Goal: Information Seeking & Learning: Find specific fact

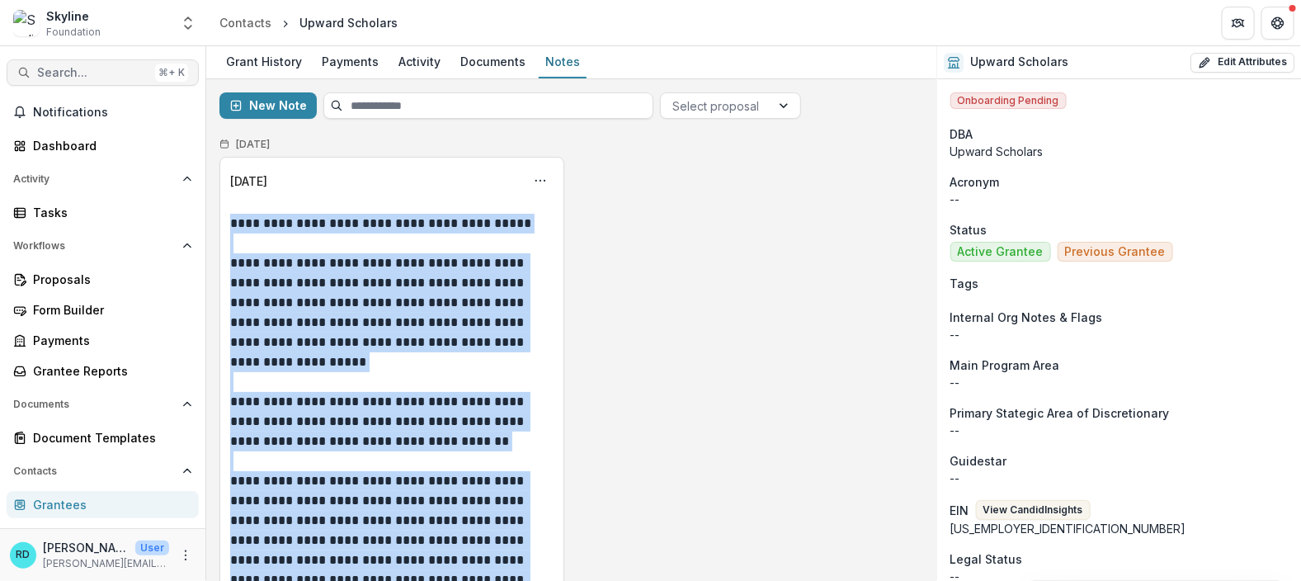
scroll to position [322, 0]
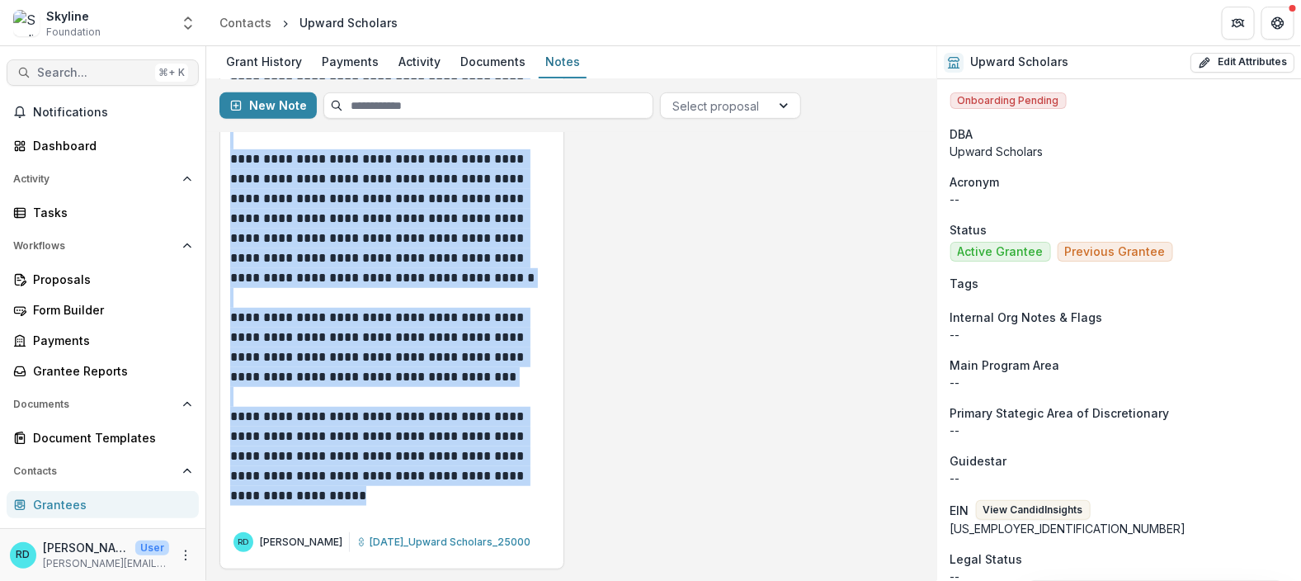
click at [90, 70] on span "Search..." at bounding box center [92, 73] width 111 height 14
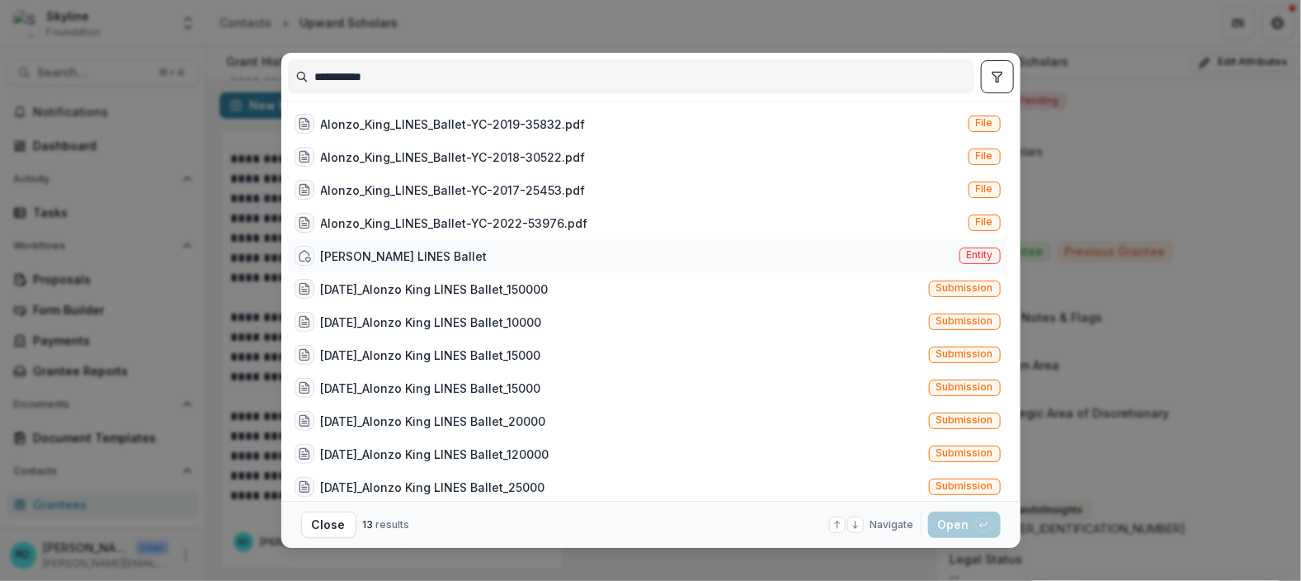
type input "**********"
click at [440, 262] on div "[PERSON_NAME] LINES Ballet" at bounding box center [404, 255] width 167 height 17
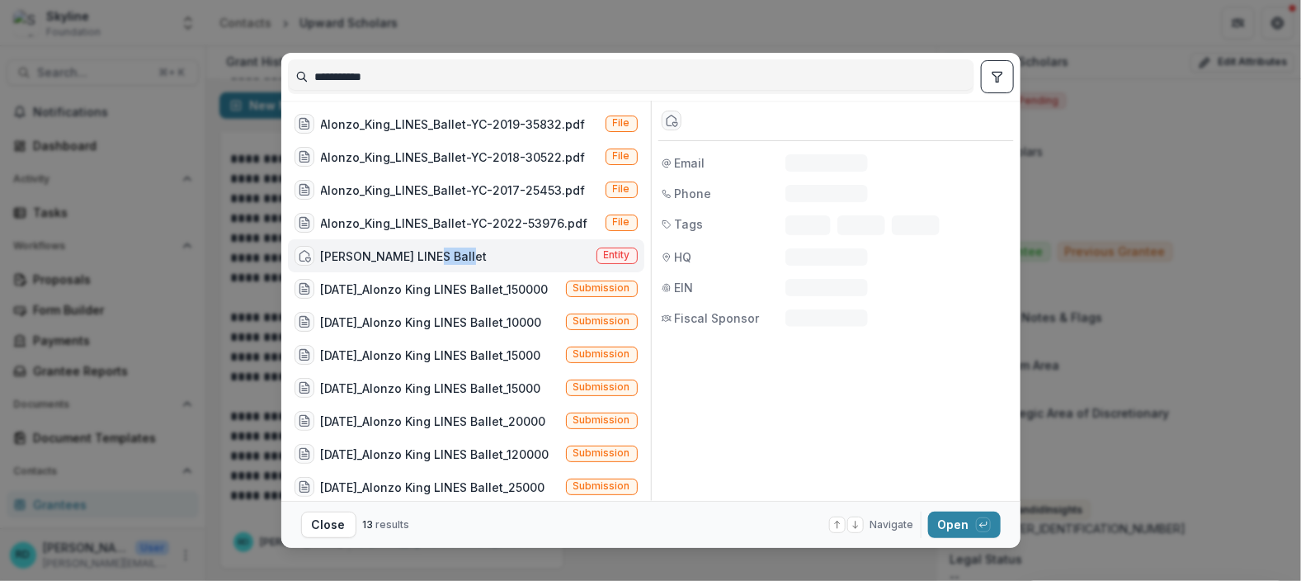
click at [440, 262] on div "[PERSON_NAME] LINES Ballet" at bounding box center [404, 255] width 167 height 17
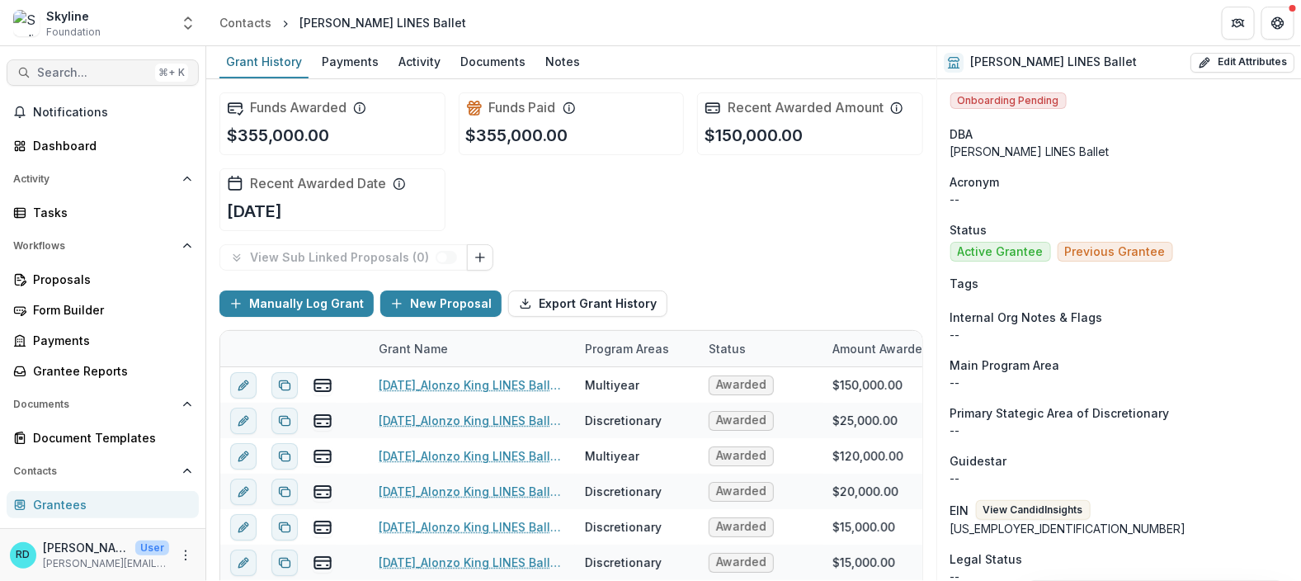
click at [113, 66] on span "Search..." at bounding box center [92, 73] width 111 height 14
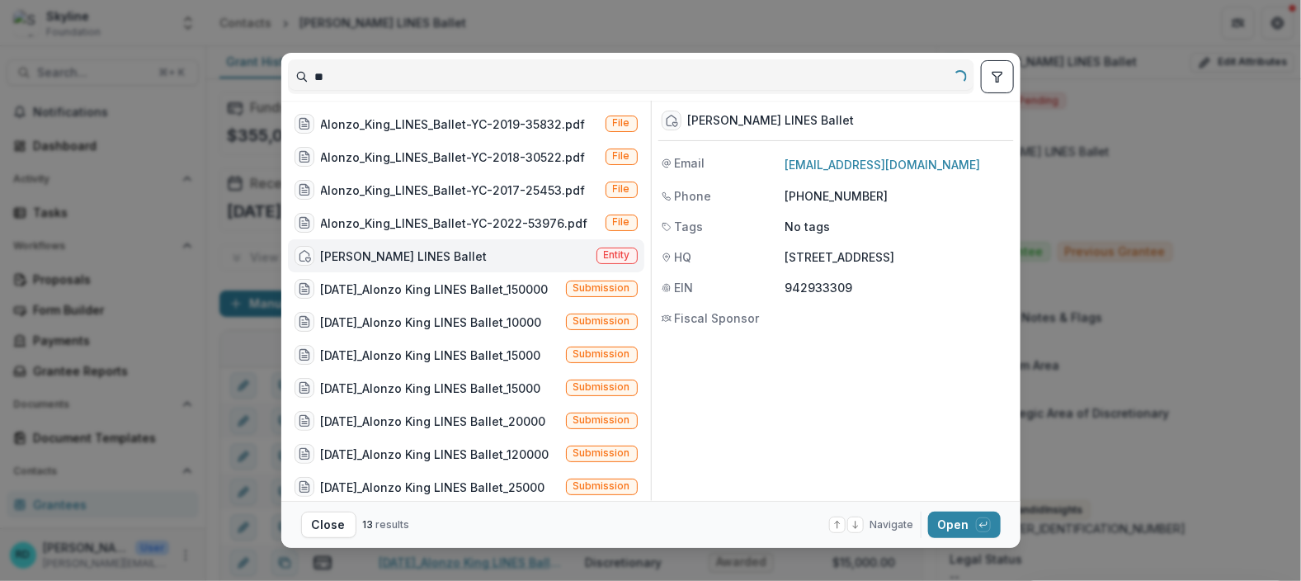
type input "*"
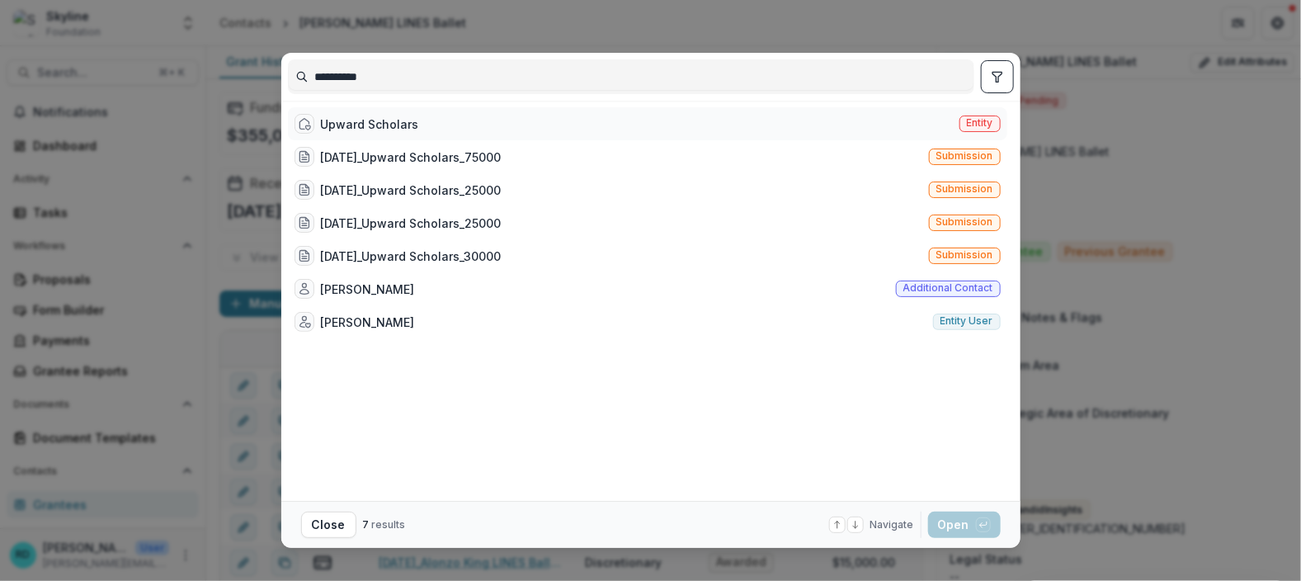
type input "**********"
click at [558, 122] on div "Upward Scholars Entity" at bounding box center [647, 123] width 719 height 33
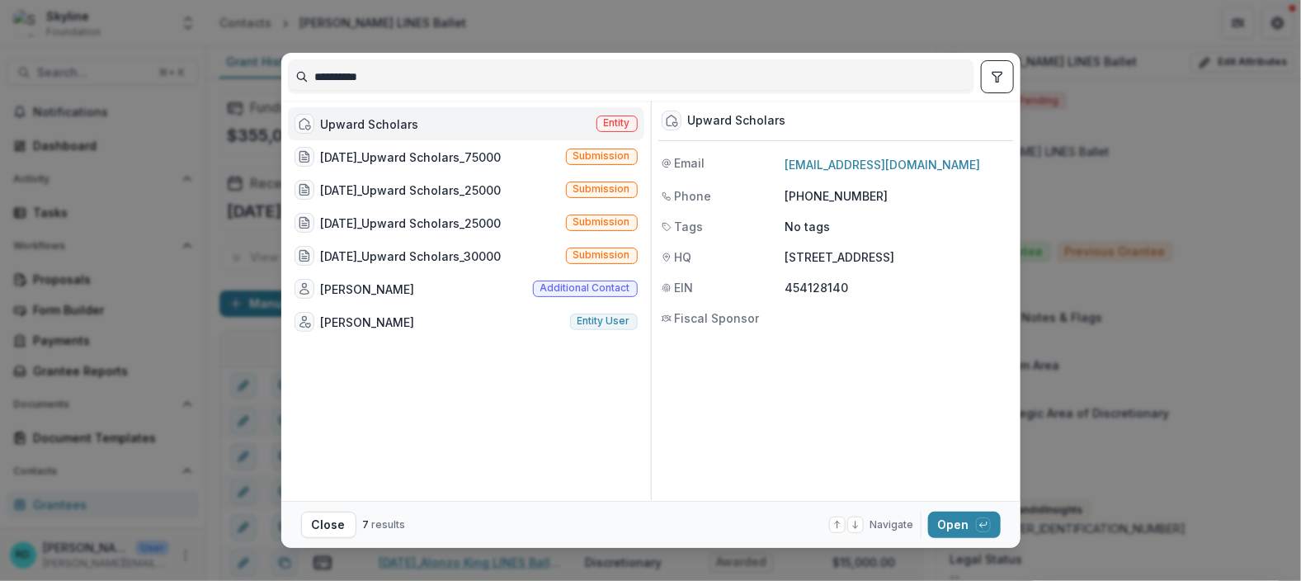
click at [558, 122] on div "Upward Scholars Entity" at bounding box center [466, 123] width 356 height 33
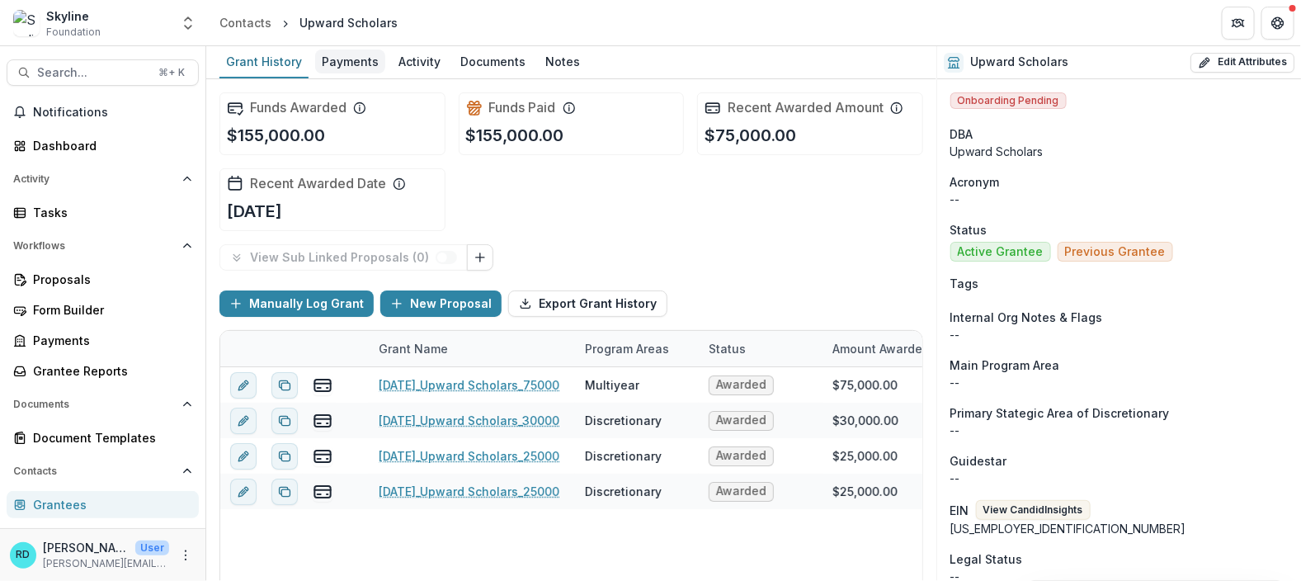
click at [366, 59] on div "Payments" at bounding box center [350, 61] width 70 height 24
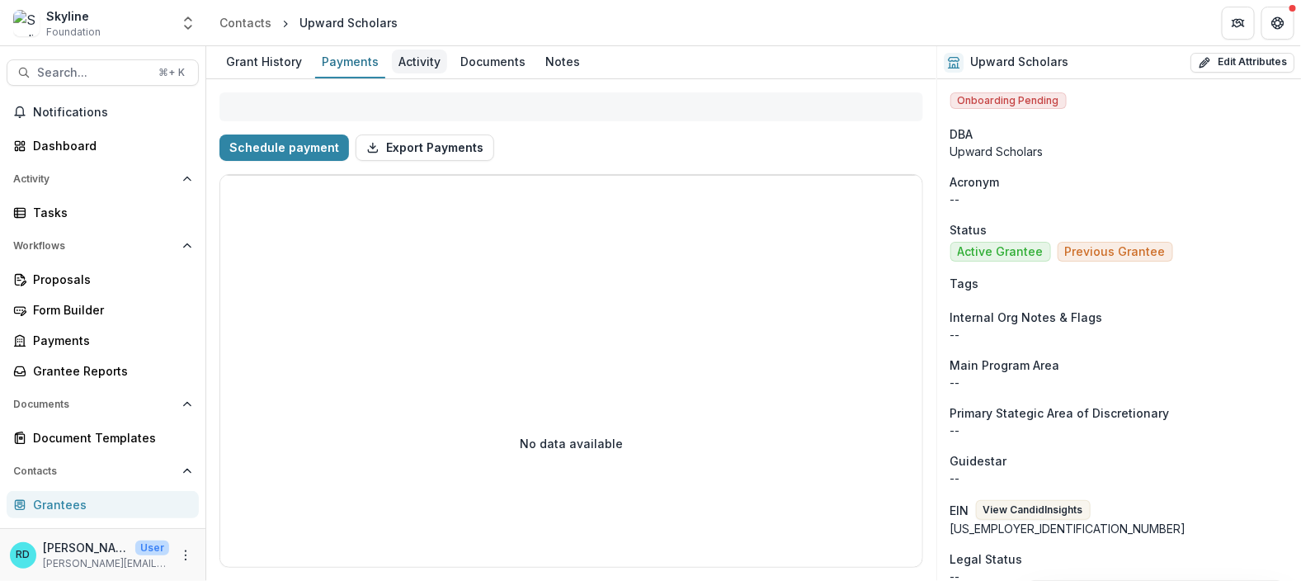
click at [407, 65] on div "Activity" at bounding box center [419, 61] width 55 height 24
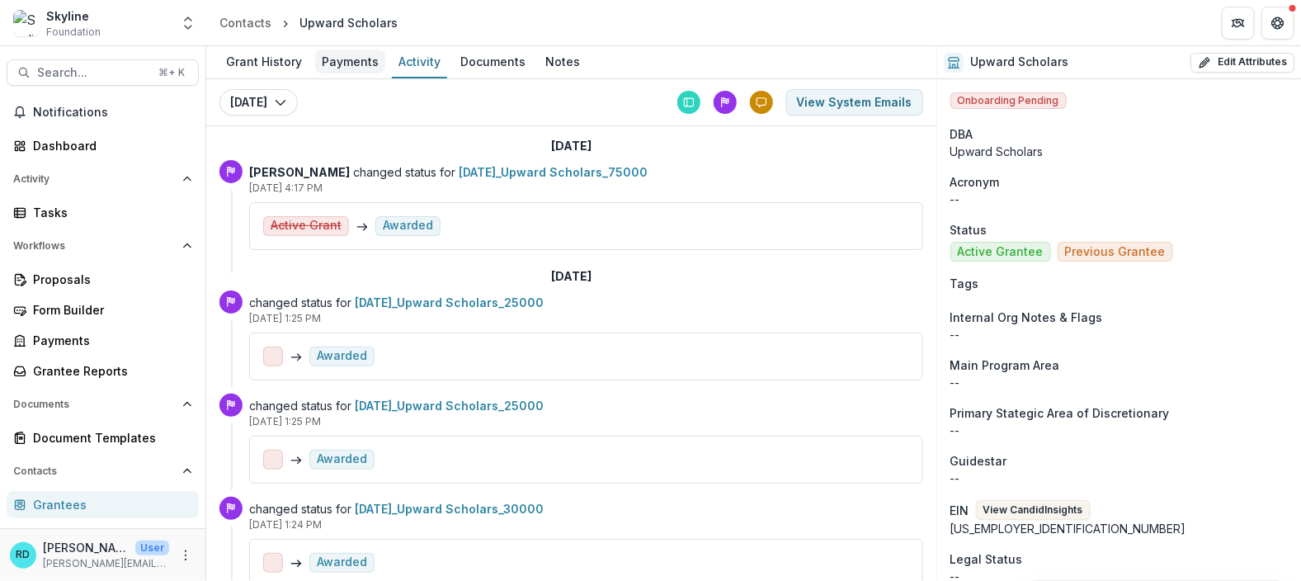
click at [332, 59] on div "Payments" at bounding box center [350, 61] width 70 height 24
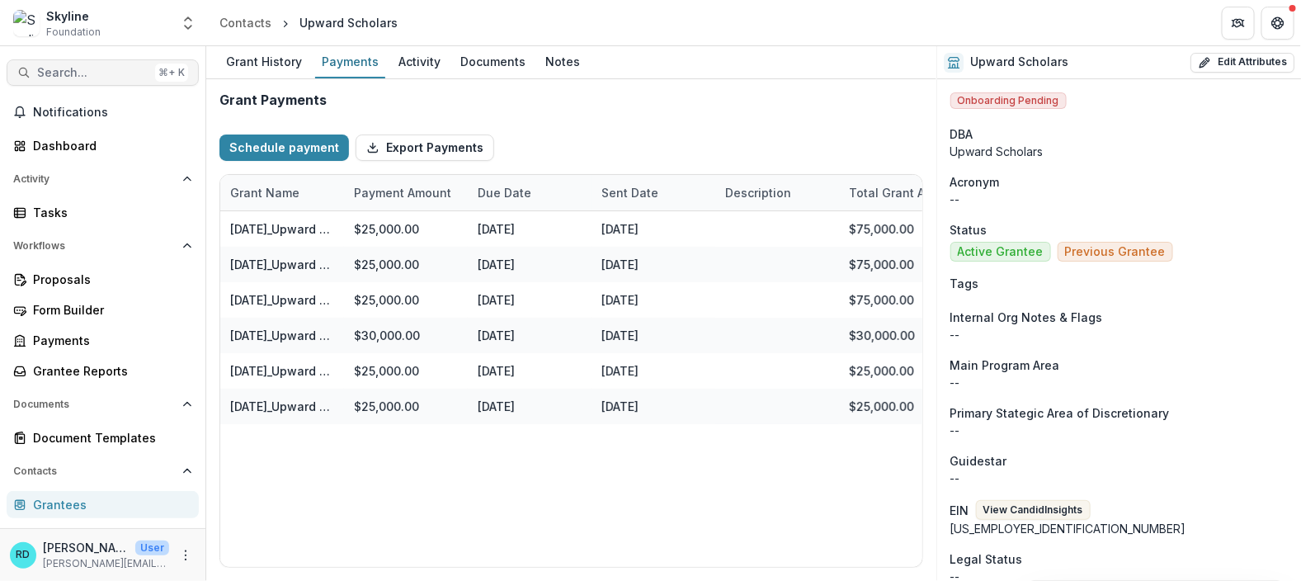
click at [101, 66] on span "Search..." at bounding box center [92, 73] width 111 height 14
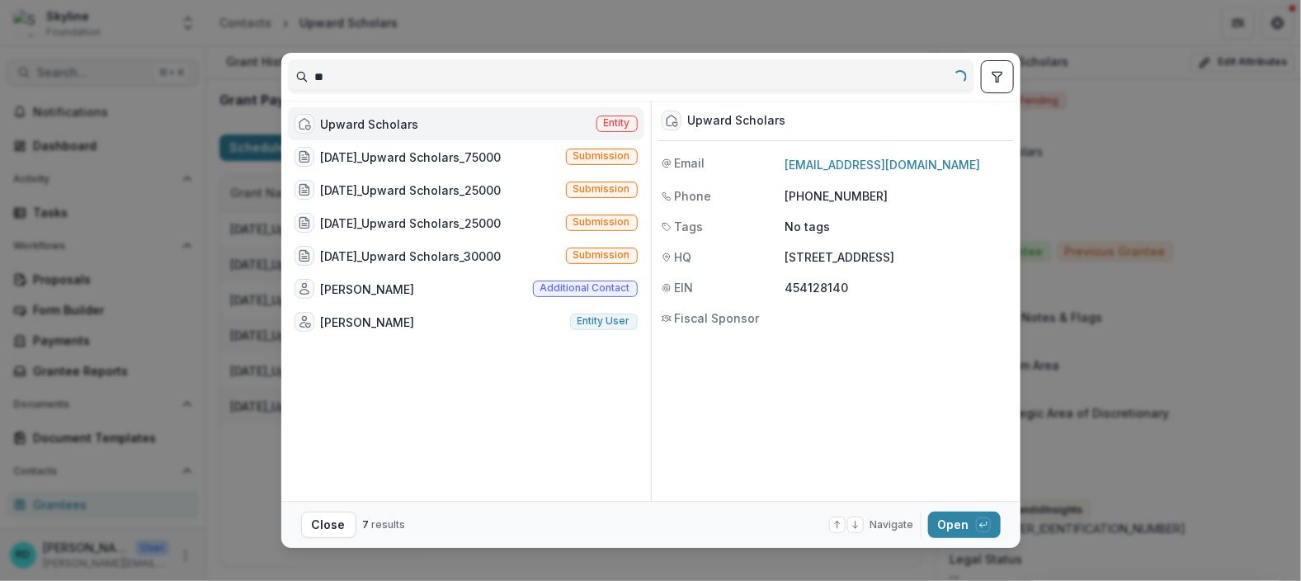
type input "*"
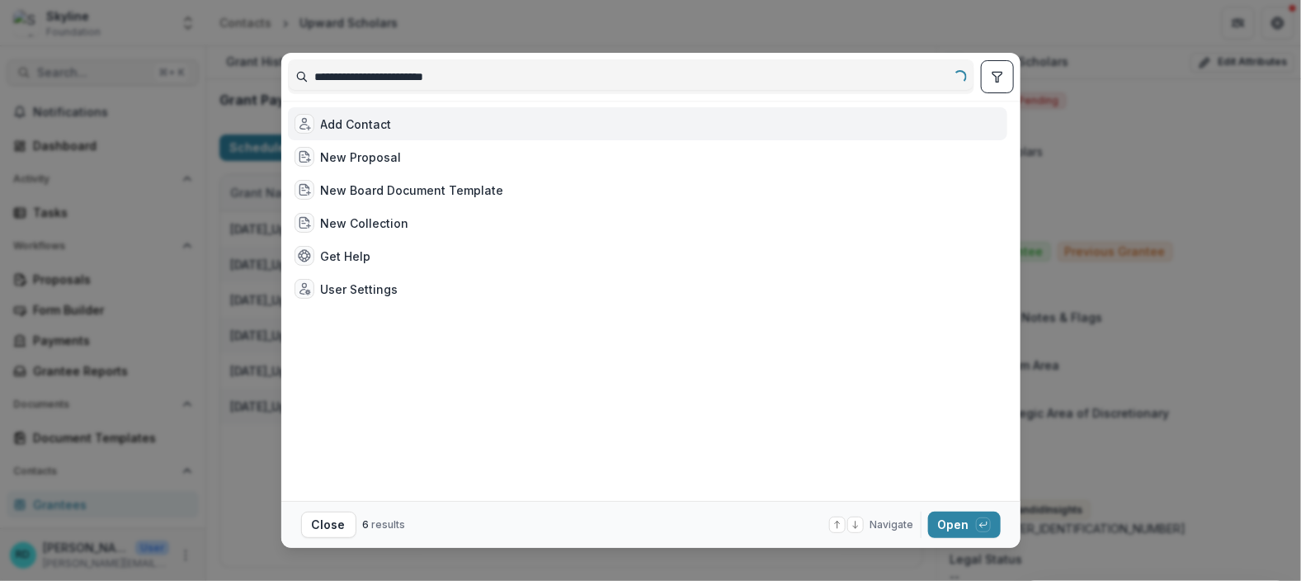
type input "**********"
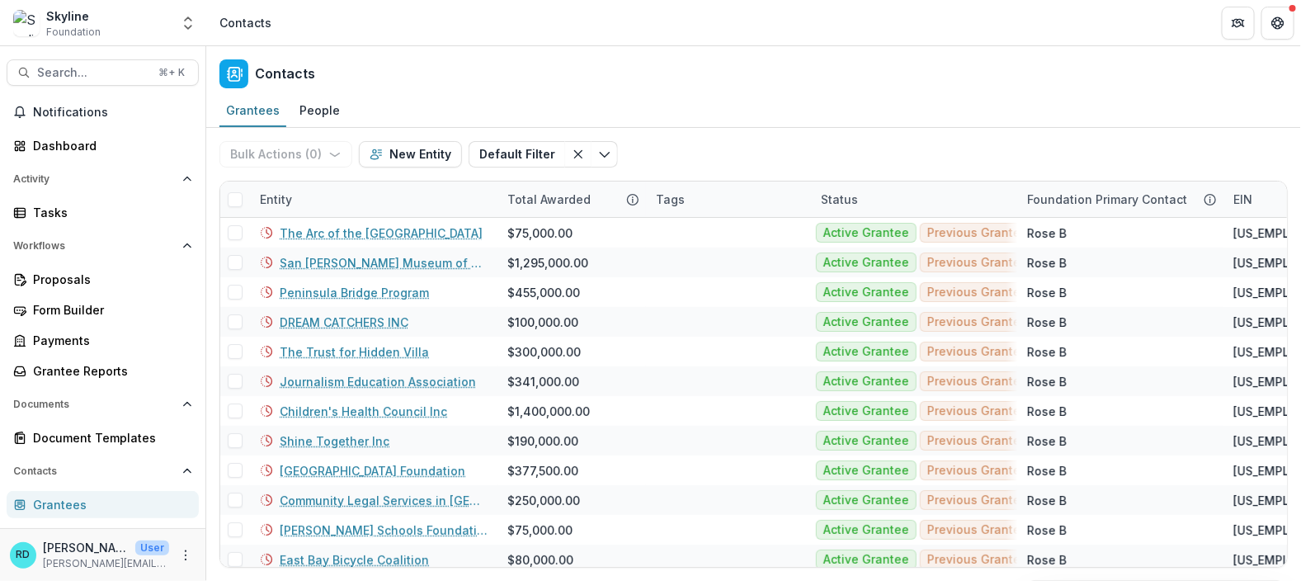
click at [1078, 100] on div "Grantees People" at bounding box center [753, 111] width 1095 height 33
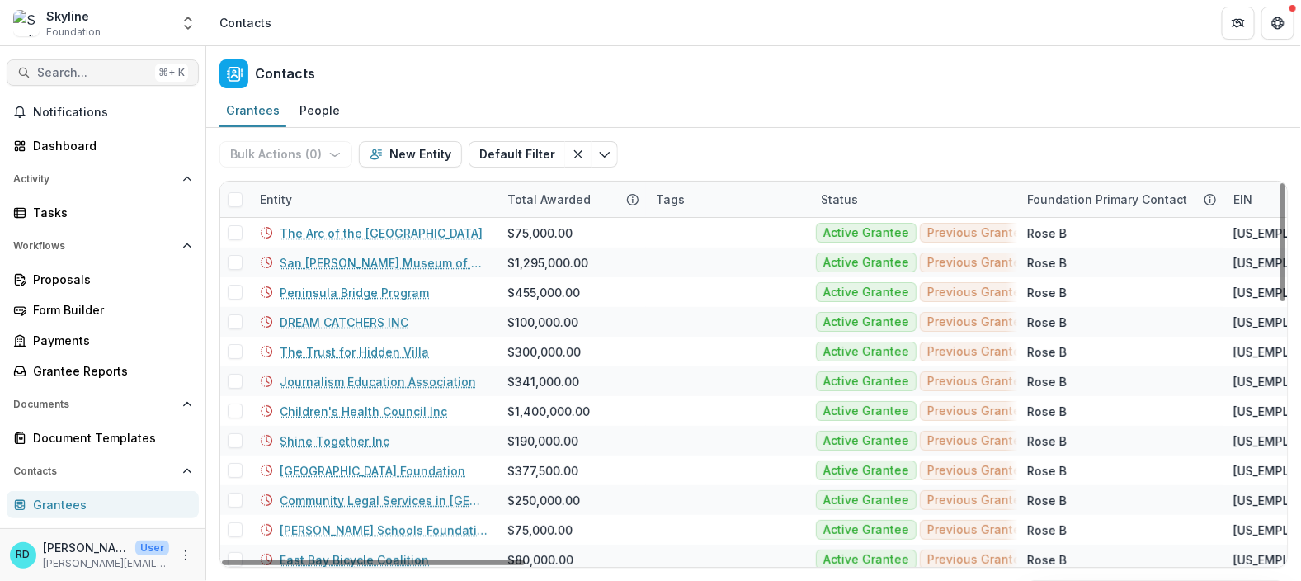
click at [81, 73] on span "Search..." at bounding box center [92, 73] width 111 height 14
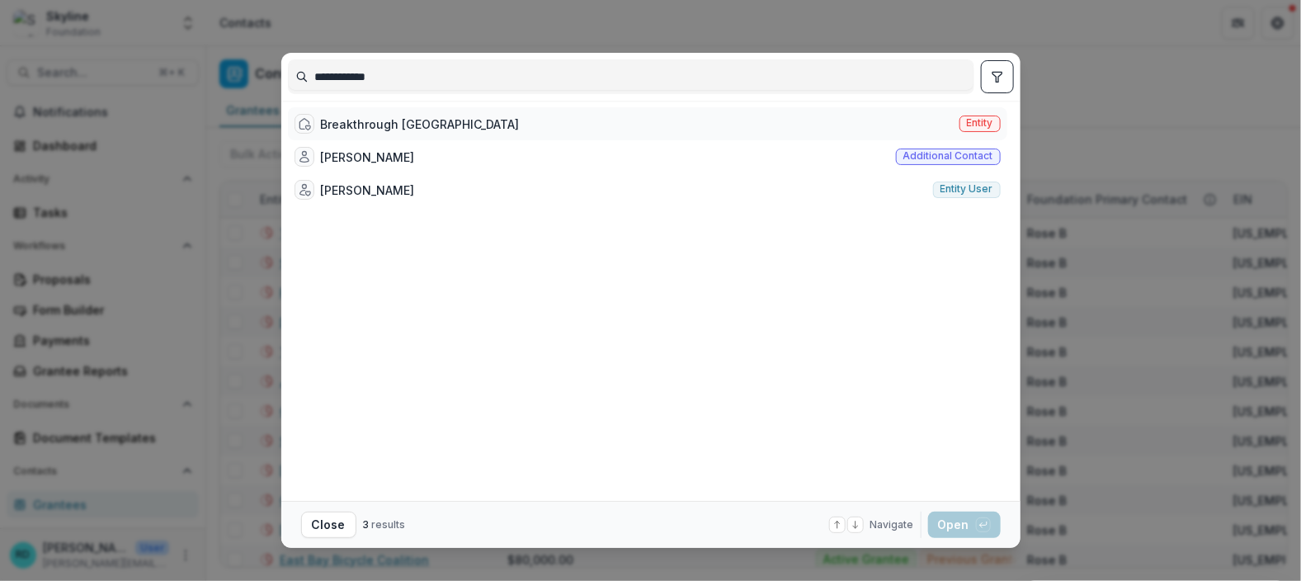
type input "**********"
click at [461, 129] on div "Breakthrough [GEOGRAPHIC_DATA]" at bounding box center [420, 123] width 199 height 17
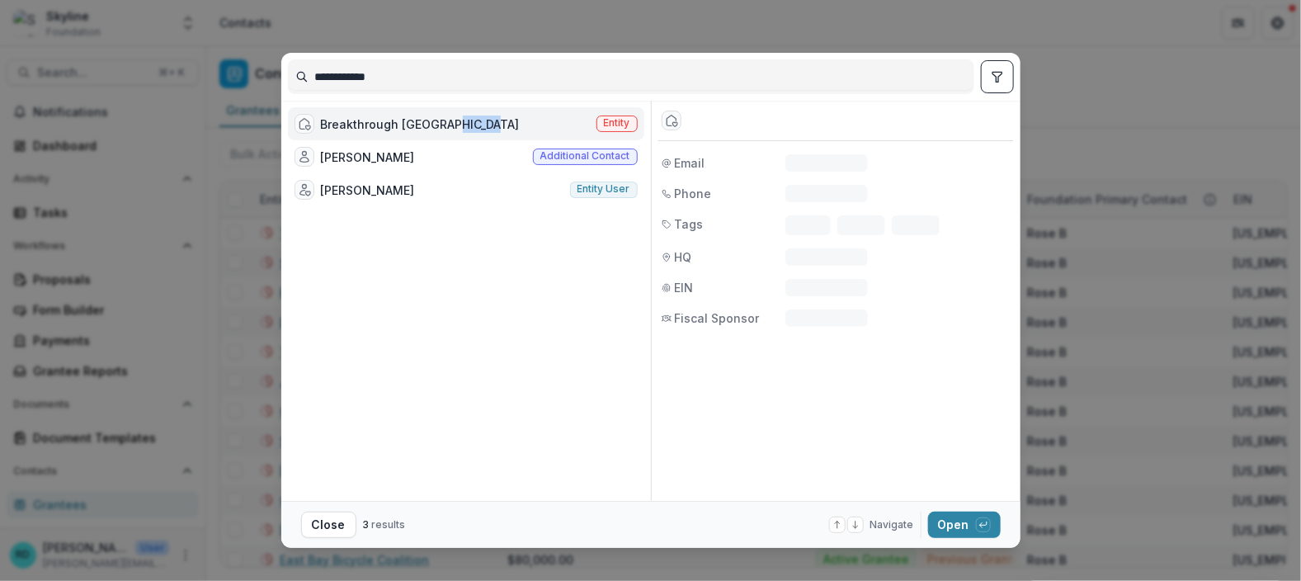
click at [461, 129] on div "Breakthrough [GEOGRAPHIC_DATA]" at bounding box center [420, 123] width 199 height 17
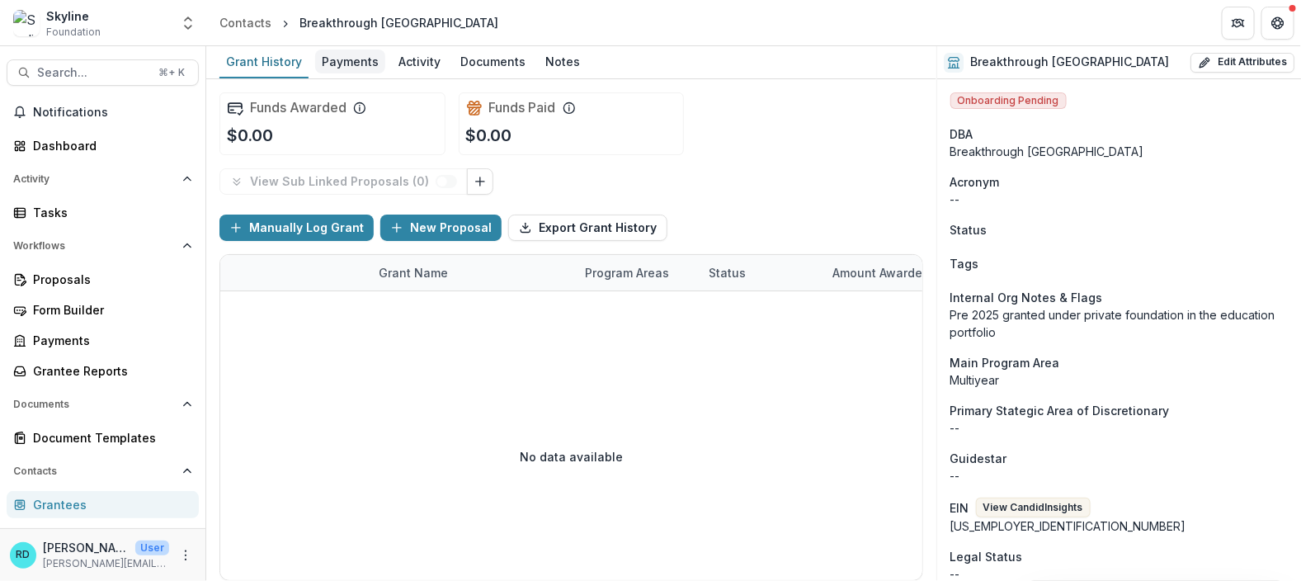
click at [358, 68] on div "Payments" at bounding box center [350, 61] width 70 height 24
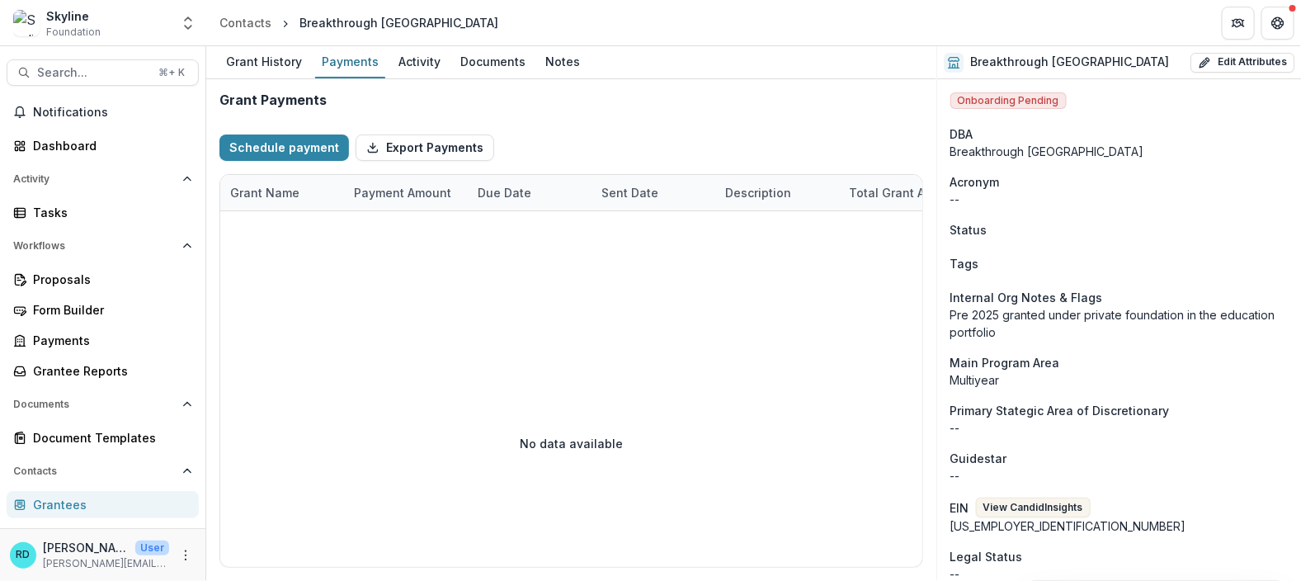
click at [96, 12] on div "Skyline" at bounding box center [73, 15] width 54 height 17
click at [193, 19] on icon "Open entity switcher" at bounding box center [188, 23] width 16 height 16
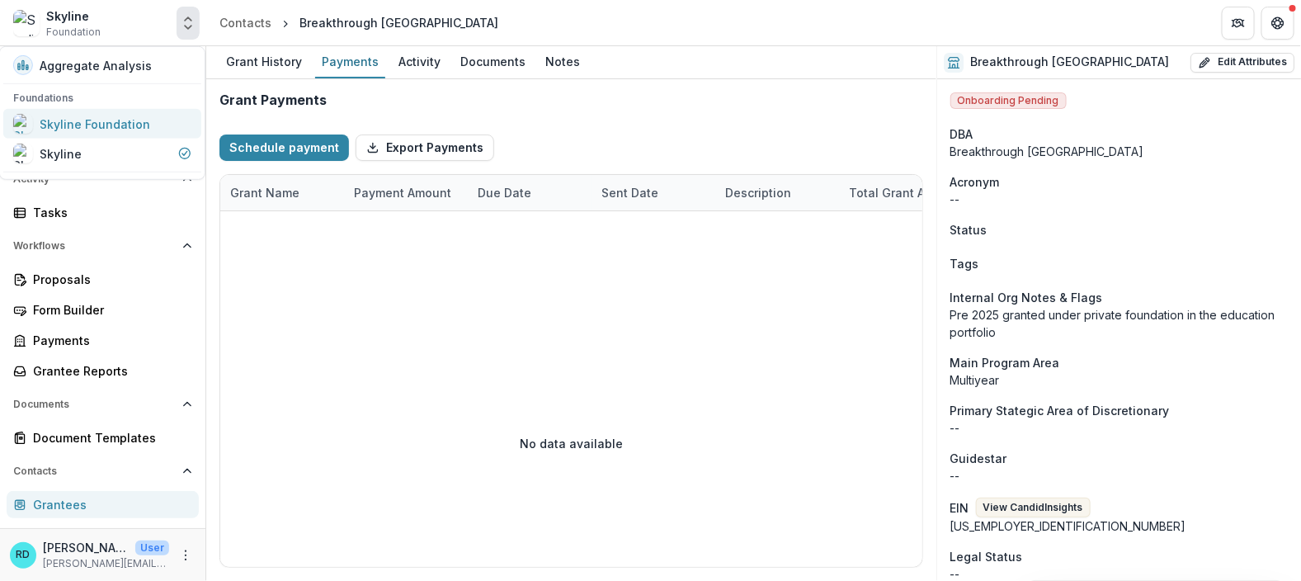
click at [134, 122] on div "Skyline Foundation" at bounding box center [95, 123] width 111 height 17
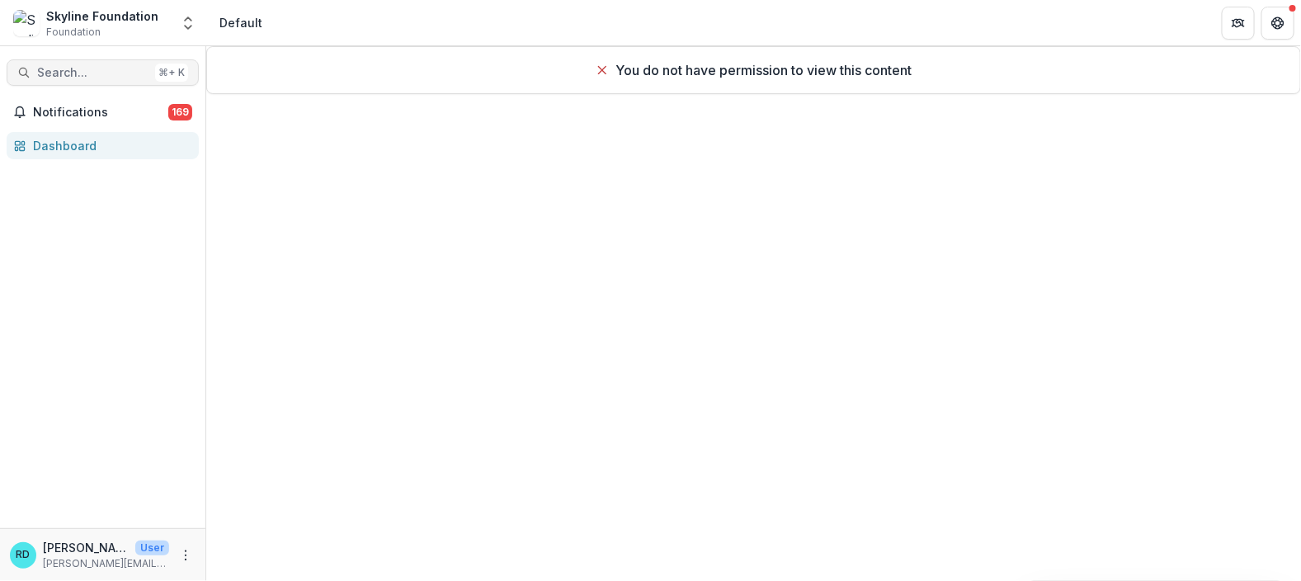
click at [90, 75] on span "Search..." at bounding box center [92, 73] width 111 height 14
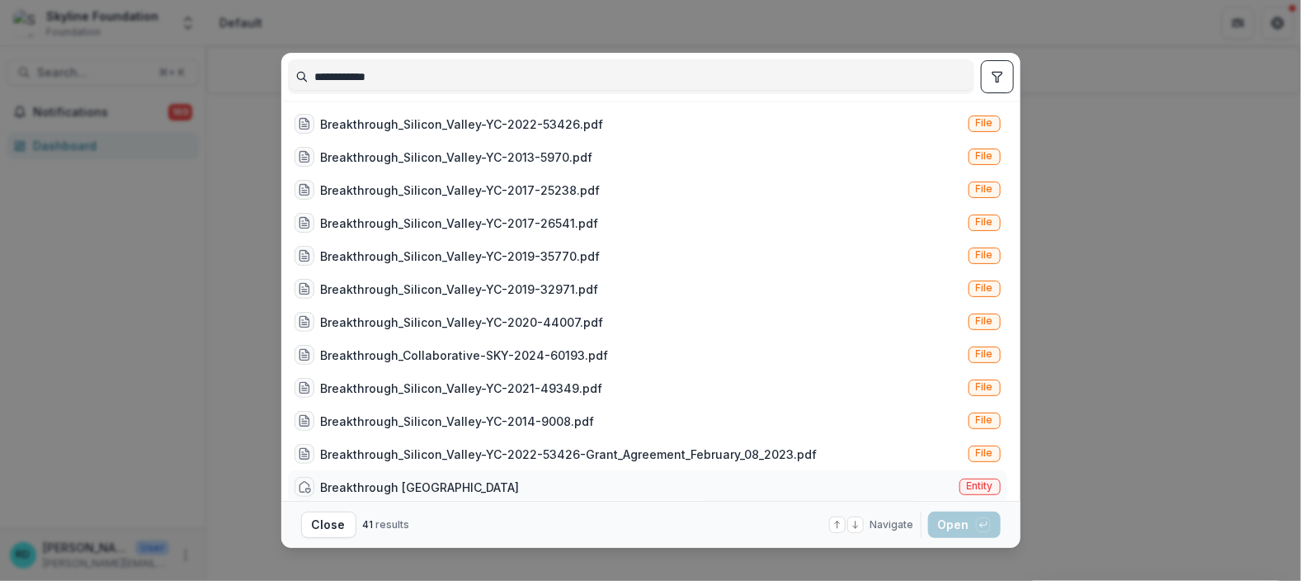
type input "**********"
click at [553, 475] on div "Breakthrough Silicon Valley Entity" at bounding box center [647, 486] width 719 height 33
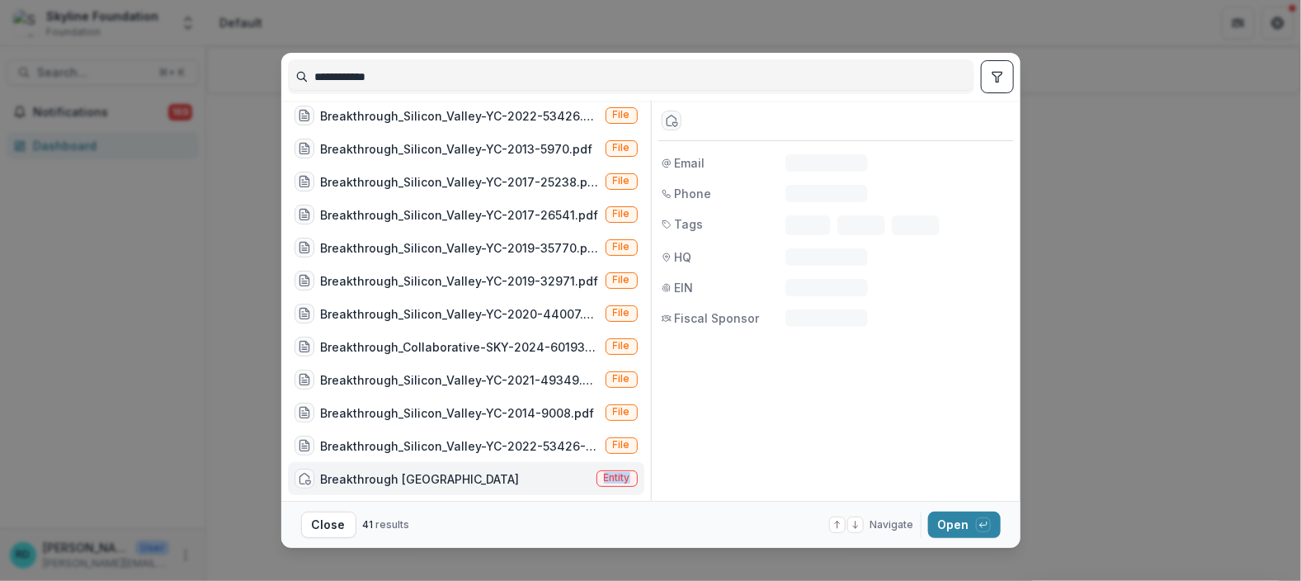
click at [553, 475] on div "Breakthrough Silicon Valley Entity" at bounding box center [466, 478] width 356 height 33
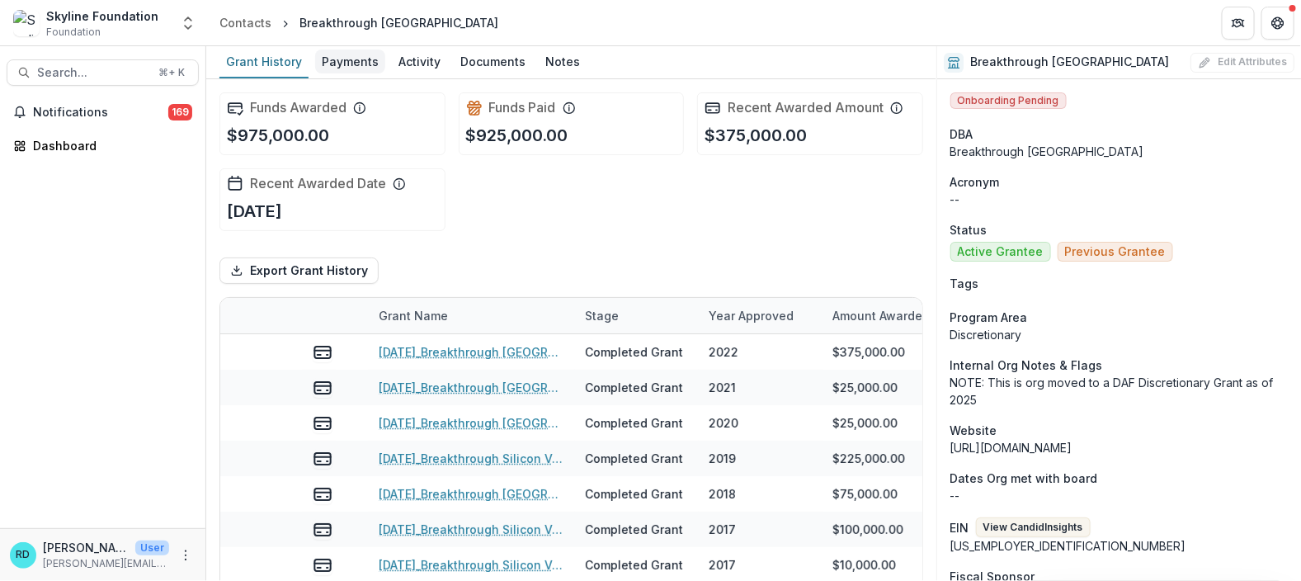
click at [366, 60] on div "Payments" at bounding box center [350, 61] width 70 height 24
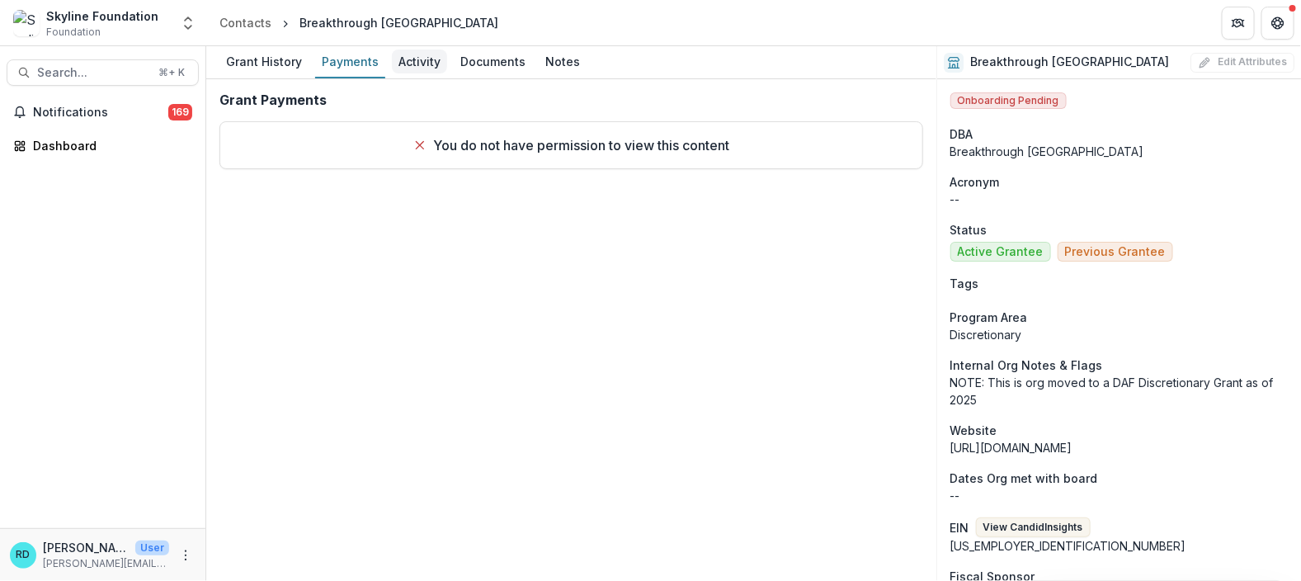
click at [417, 64] on div "Activity" at bounding box center [419, 61] width 55 height 24
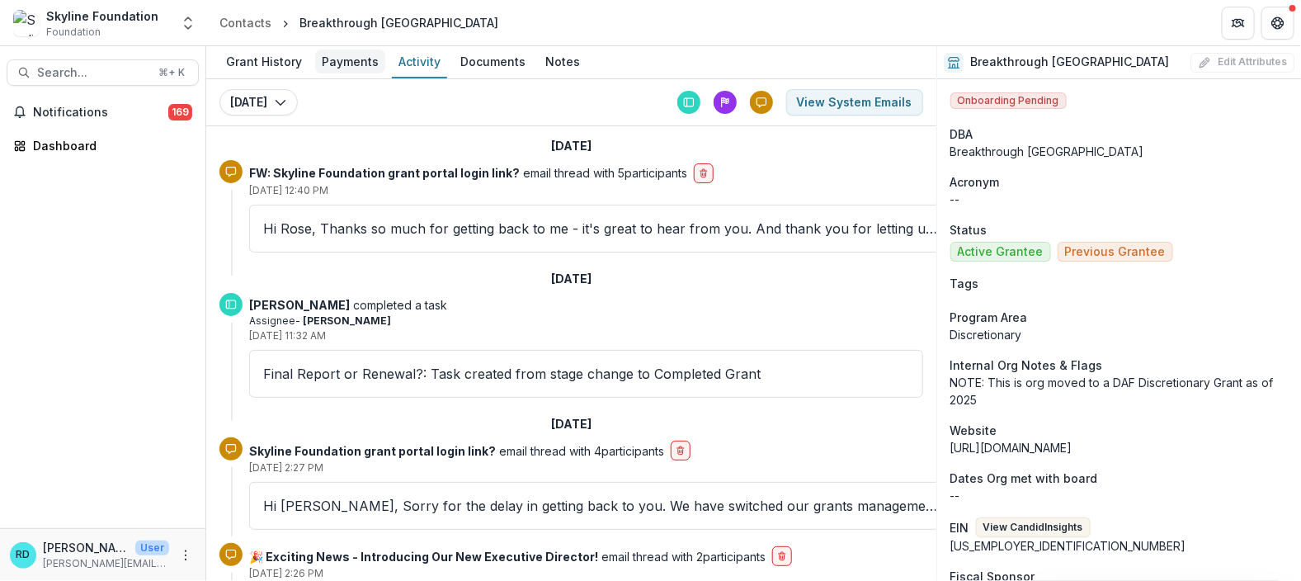
click at [341, 66] on div "Payments" at bounding box center [350, 61] width 70 height 24
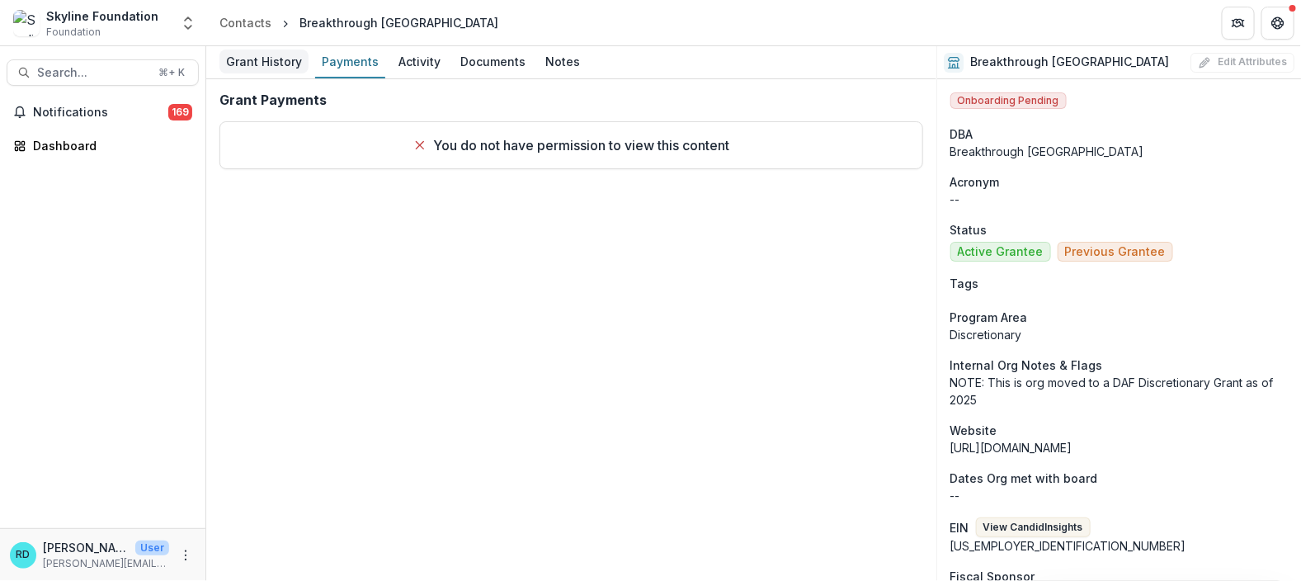
click at [270, 59] on div "Grant History" at bounding box center [263, 61] width 89 height 24
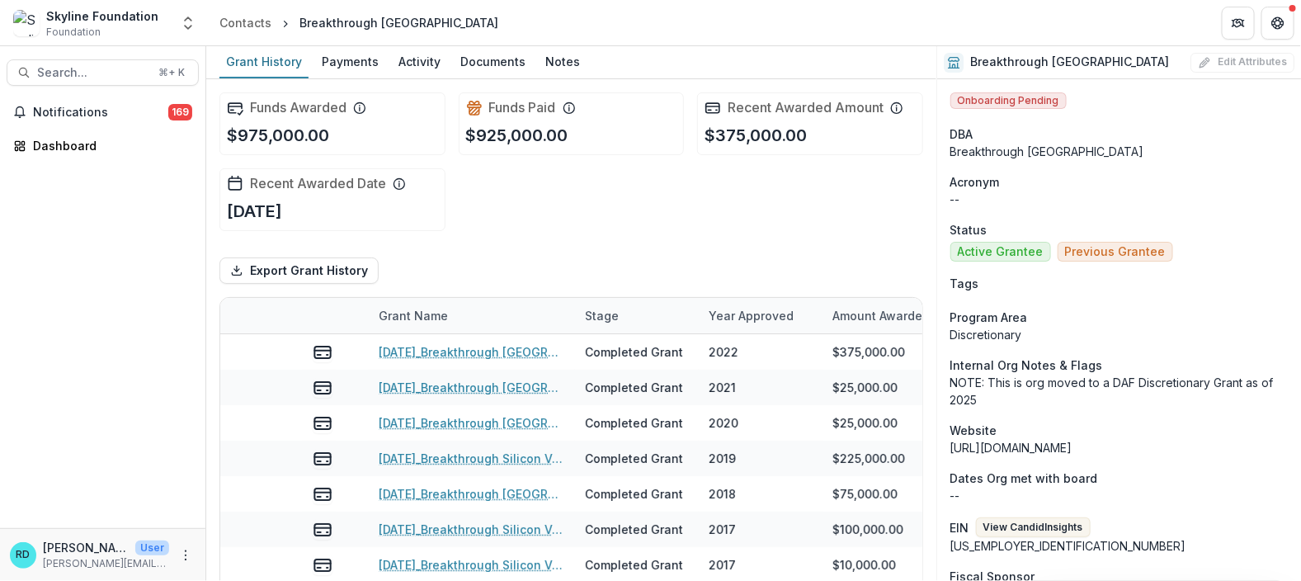
scroll to position [80, 0]
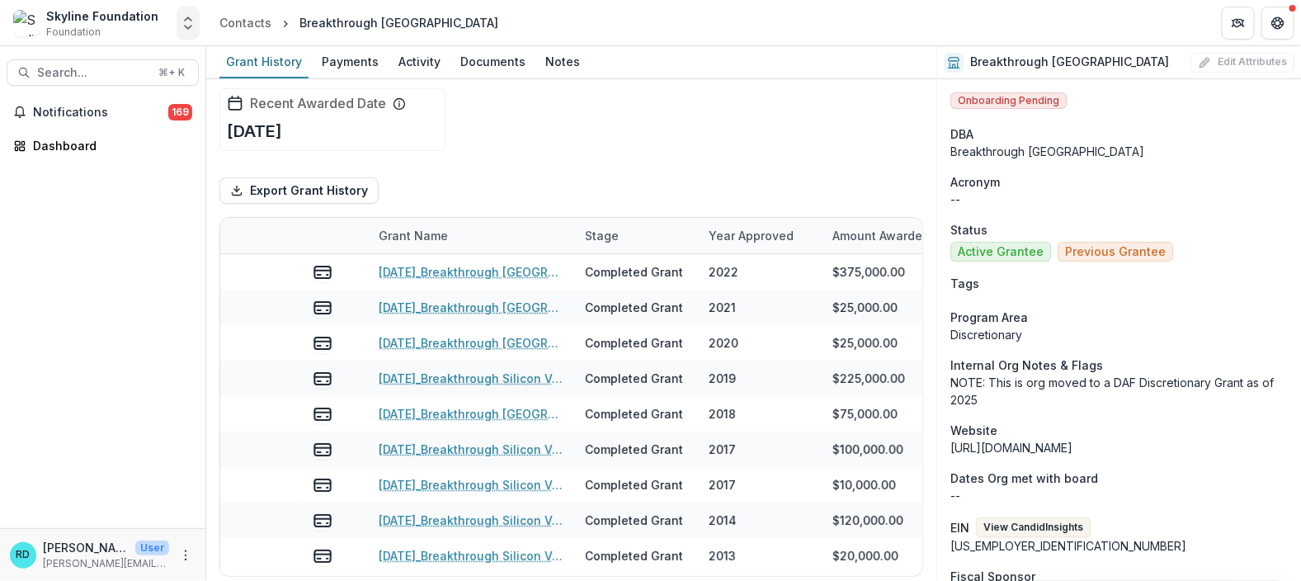
click at [185, 20] on polyline "Open entity switcher" at bounding box center [188, 18] width 7 height 3
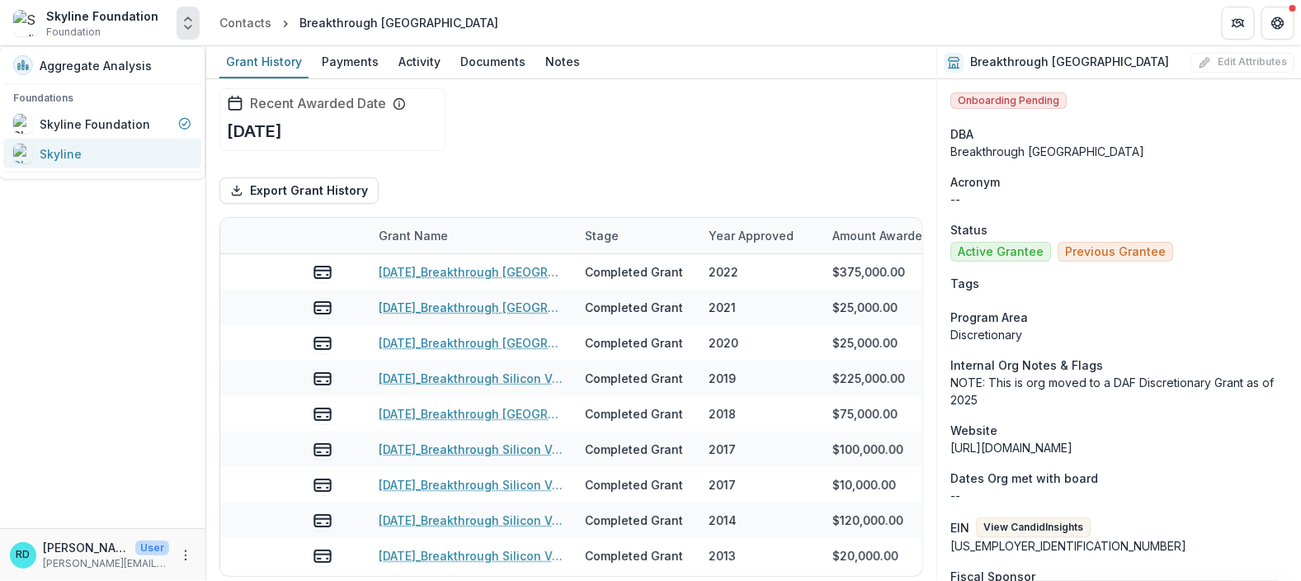
click at [114, 161] on div "Skyline" at bounding box center [102, 154] width 178 height 20
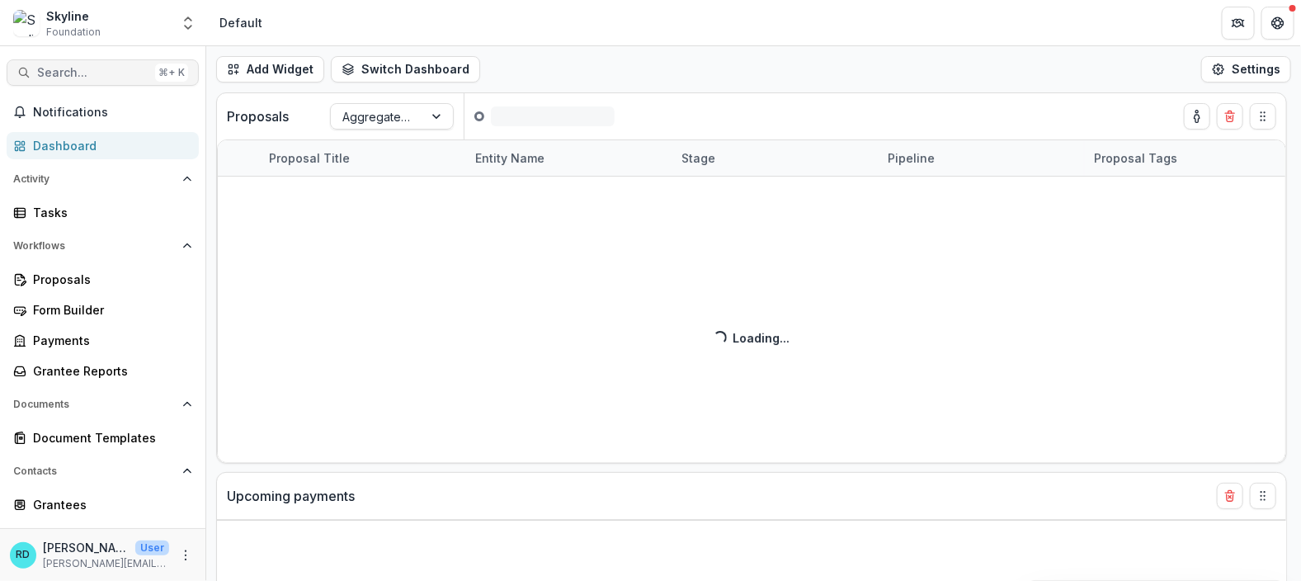
click at [111, 71] on span "Search..." at bounding box center [92, 73] width 111 height 14
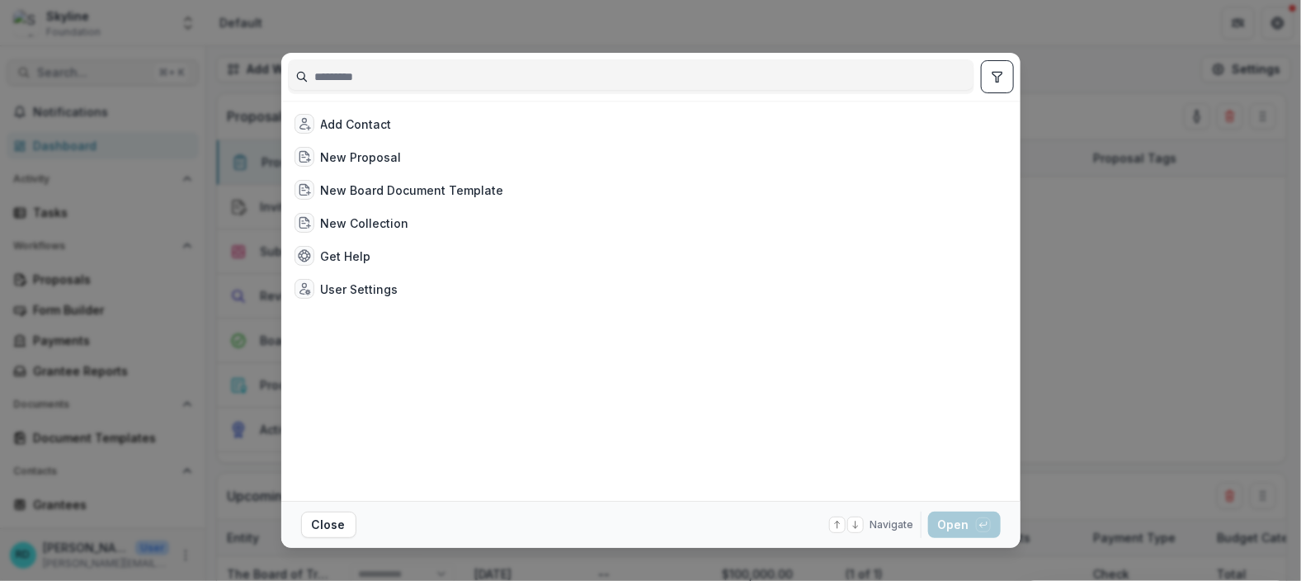
select select "**********"
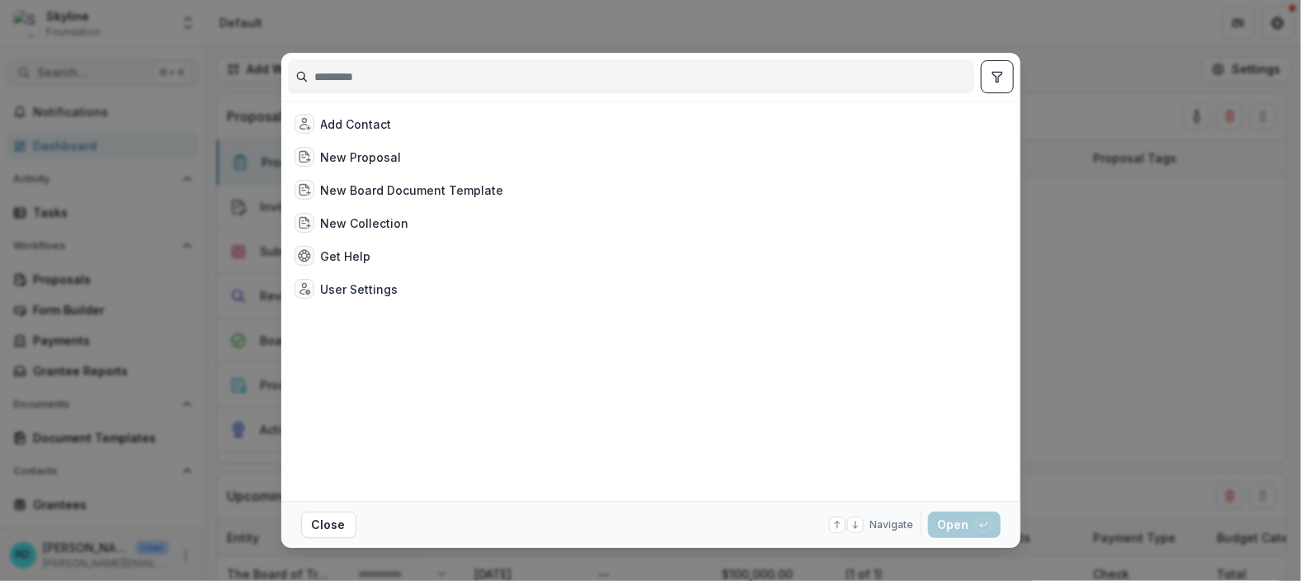
select select "**********"
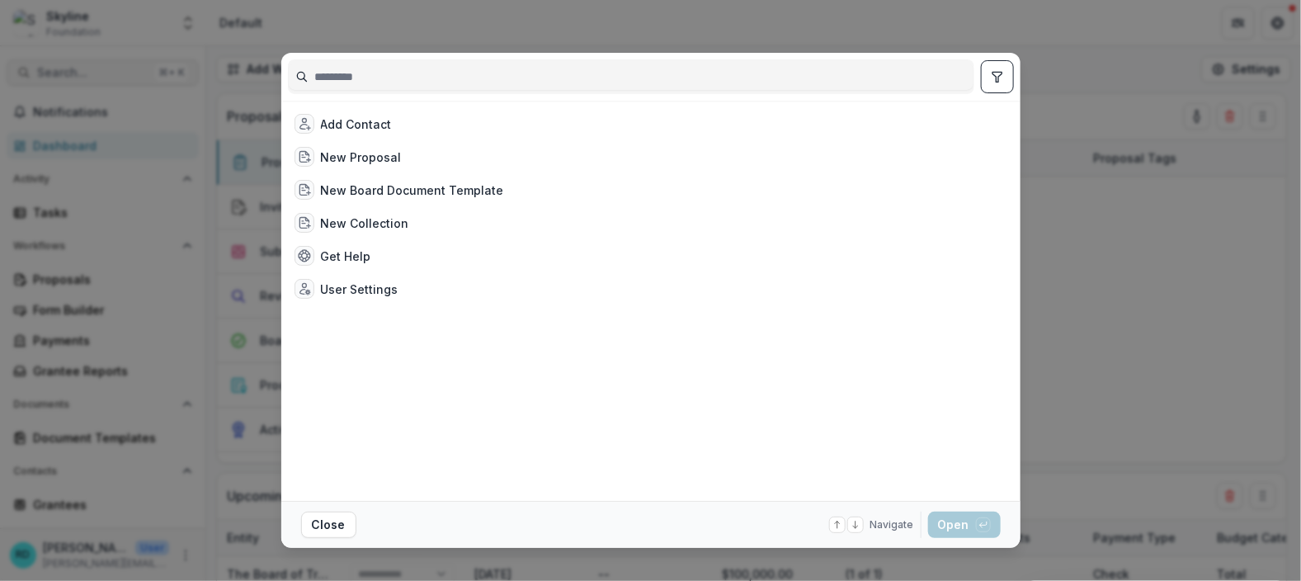
select select "**********"
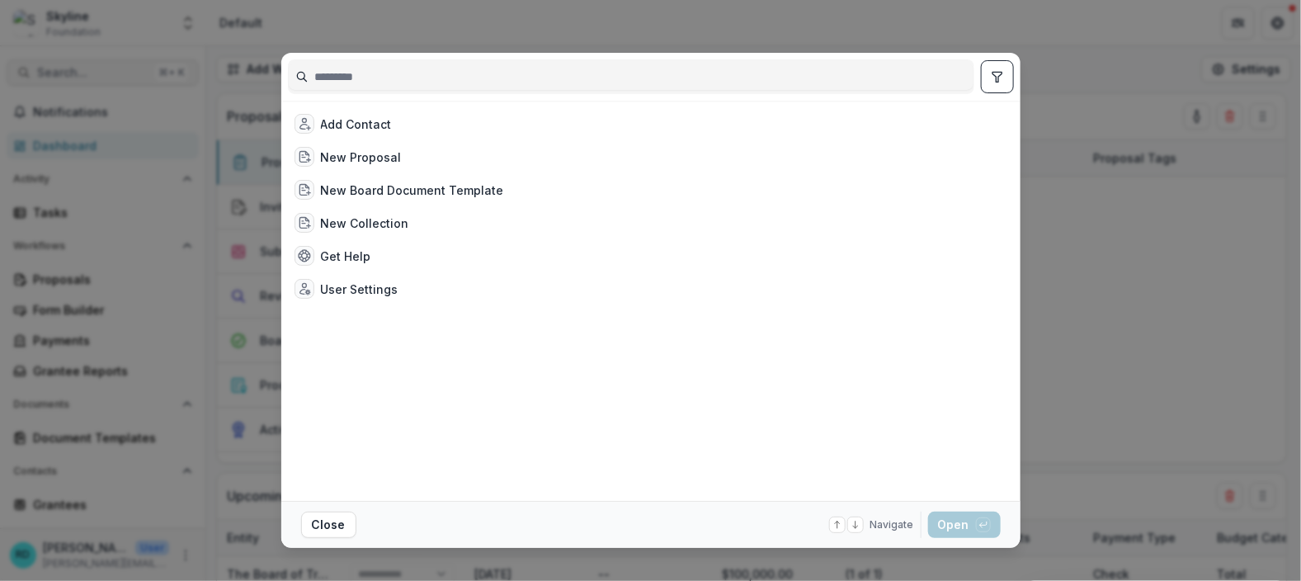
select select "**********"
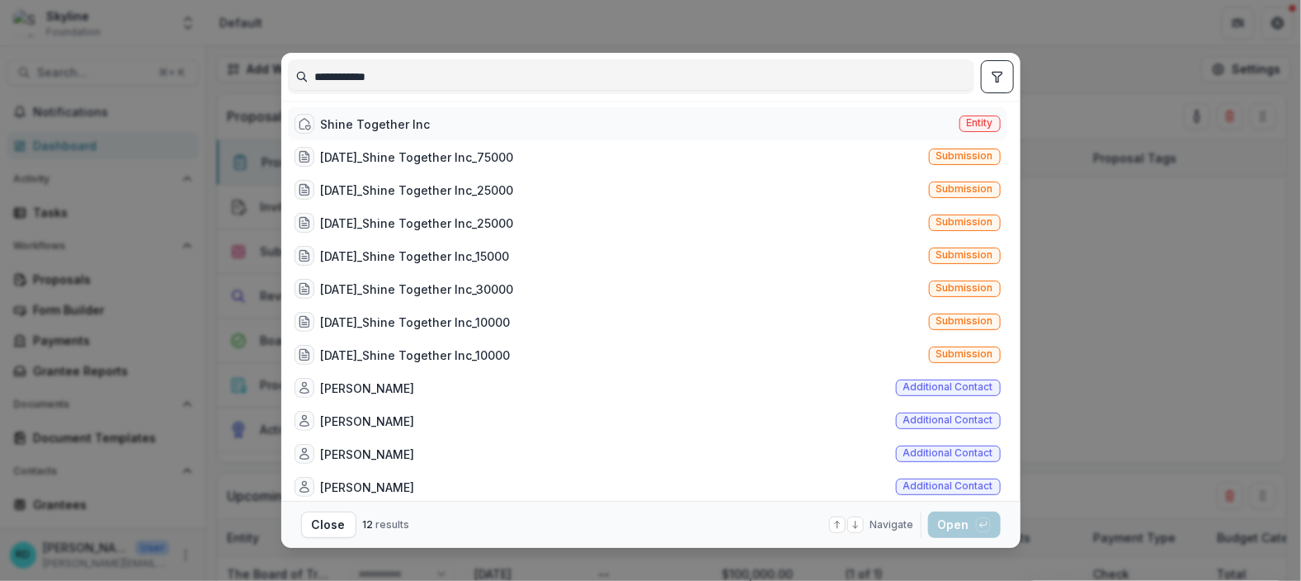
type input "**********"
click at [391, 122] on div "Shine Together Inc" at bounding box center [376, 123] width 110 height 17
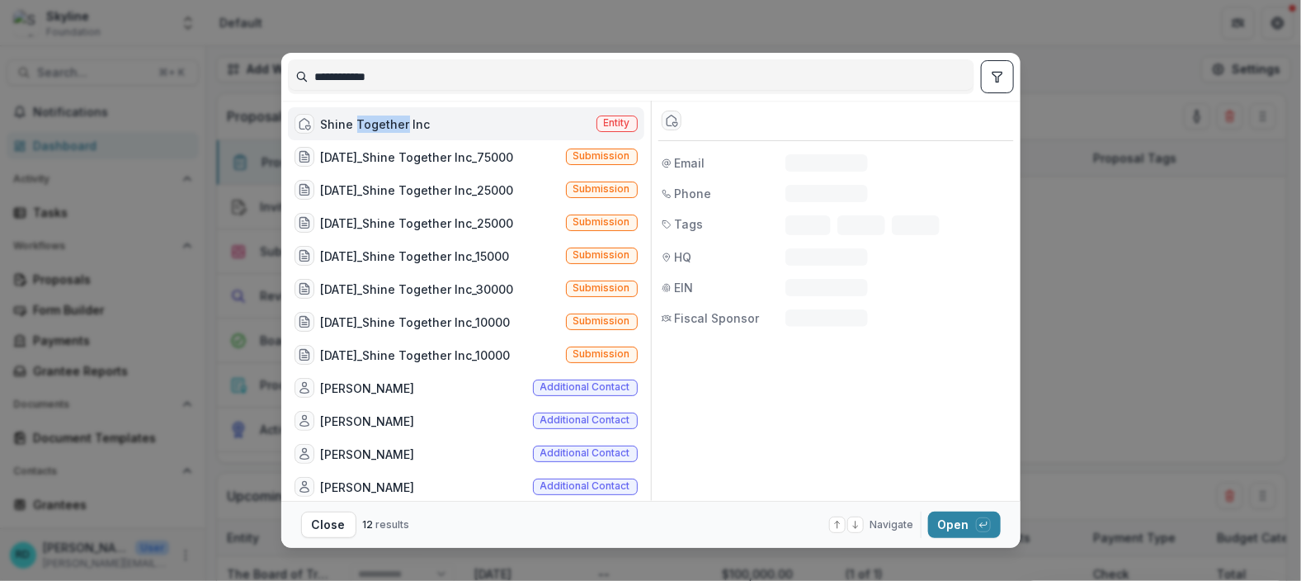
click at [391, 122] on div "Shine Together Inc" at bounding box center [376, 123] width 110 height 17
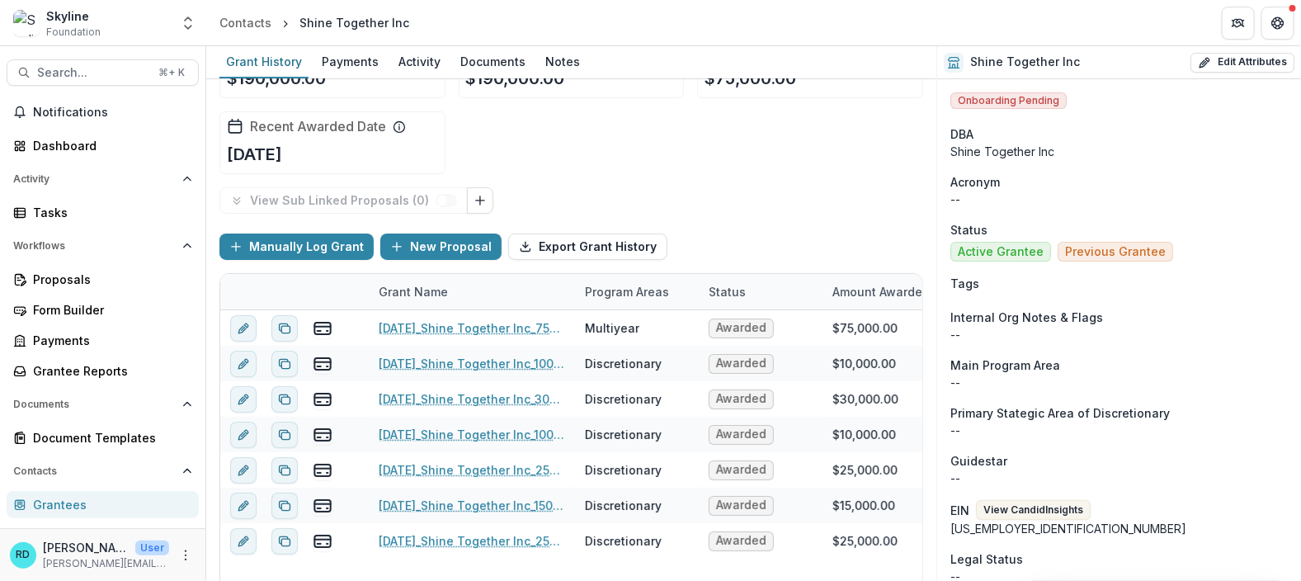
scroll to position [80, 0]
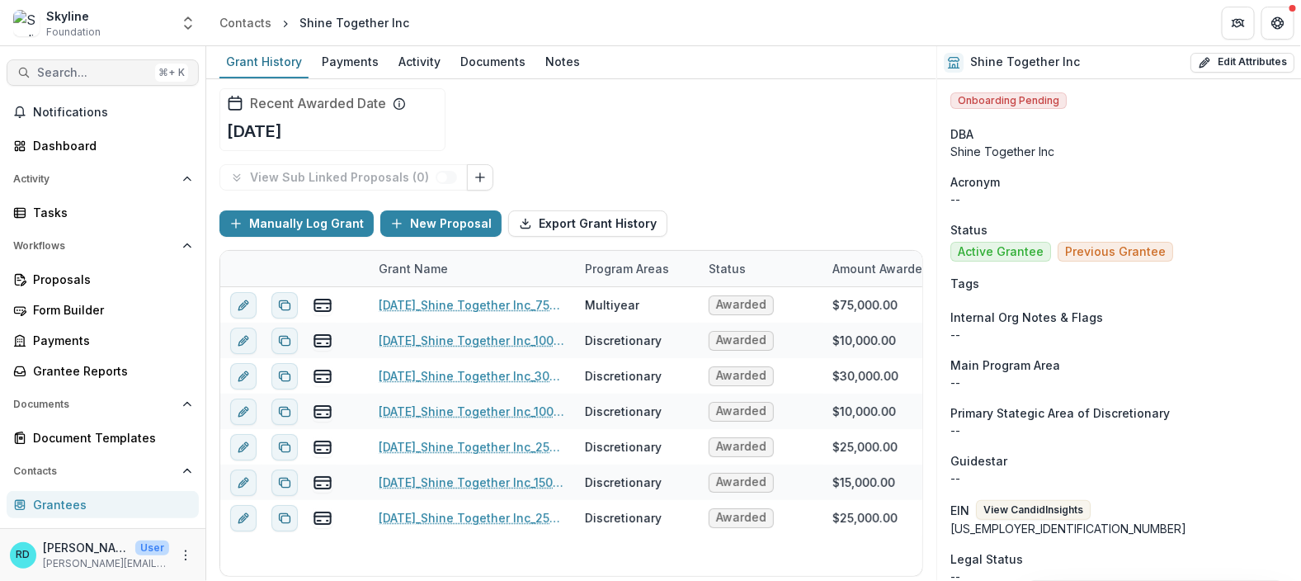
click at [95, 70] on span "Search..." at bounding box center [92, 73] width 111 height 14
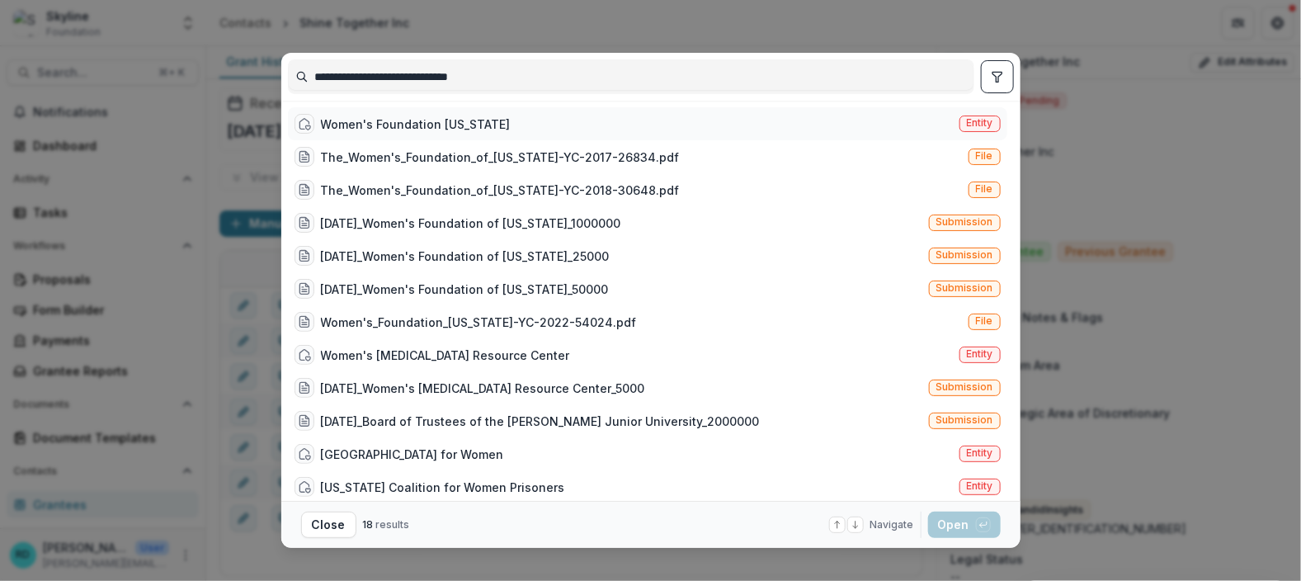
type input "**********"
click at [386, 115] on div "Women's Foundation [US_STATE]" at bounding box center [416, 123] width 190 height 17
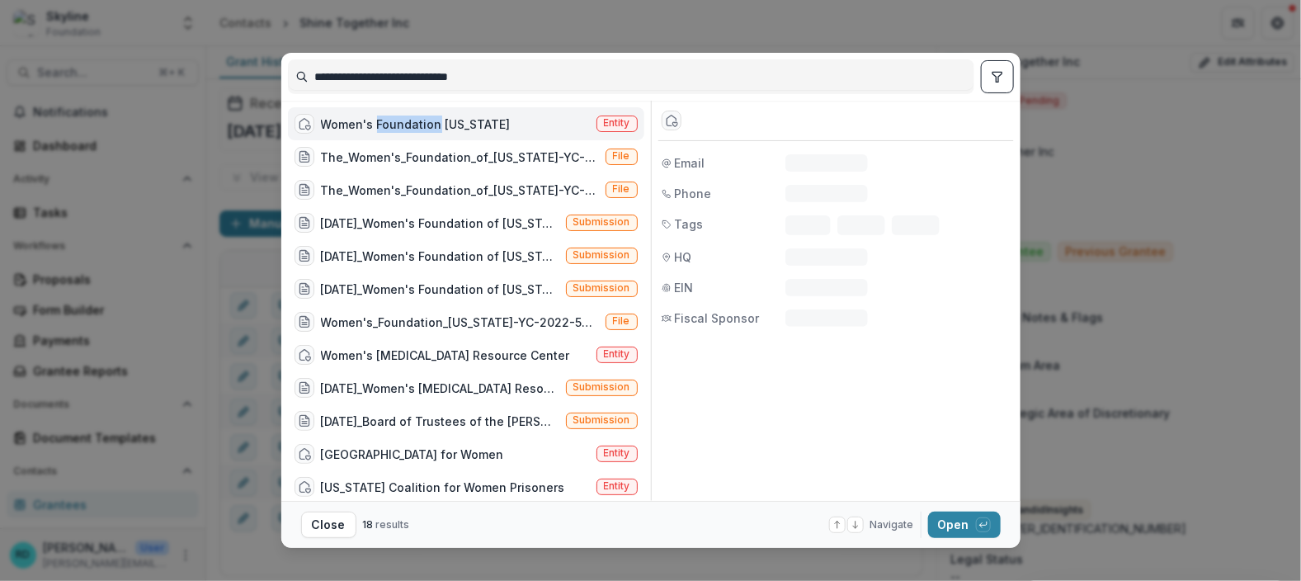
click at [386, 115] on div "Women's Foundation [US_STATE]" at bounding box center [416, 123] width 190 height 17
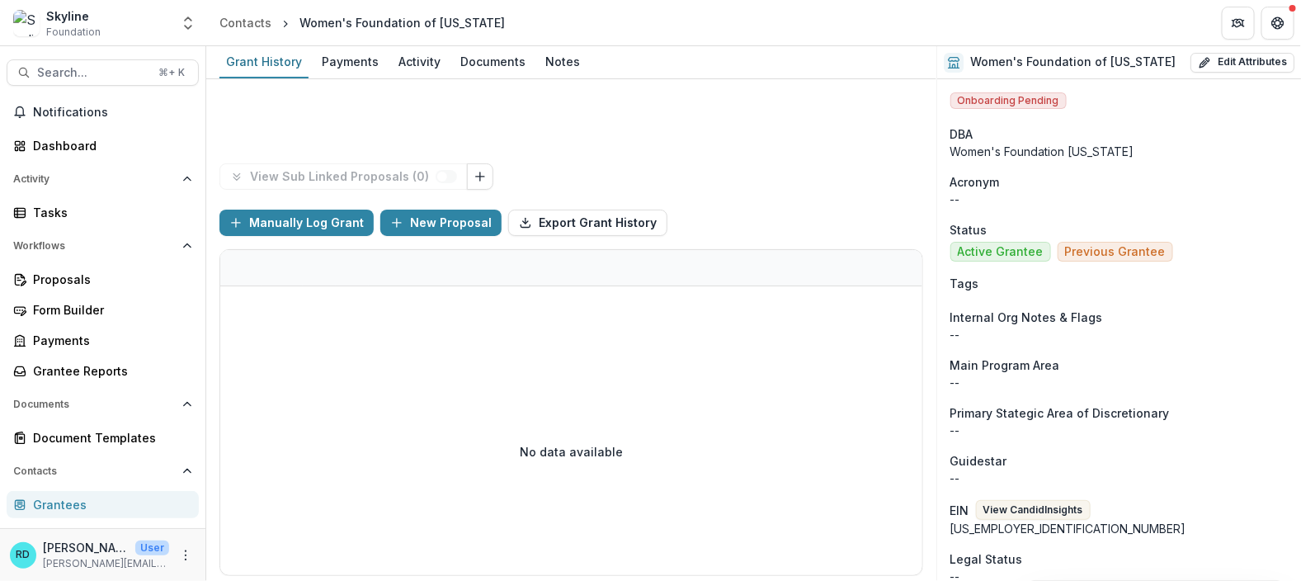
scroll to position [80, 0]
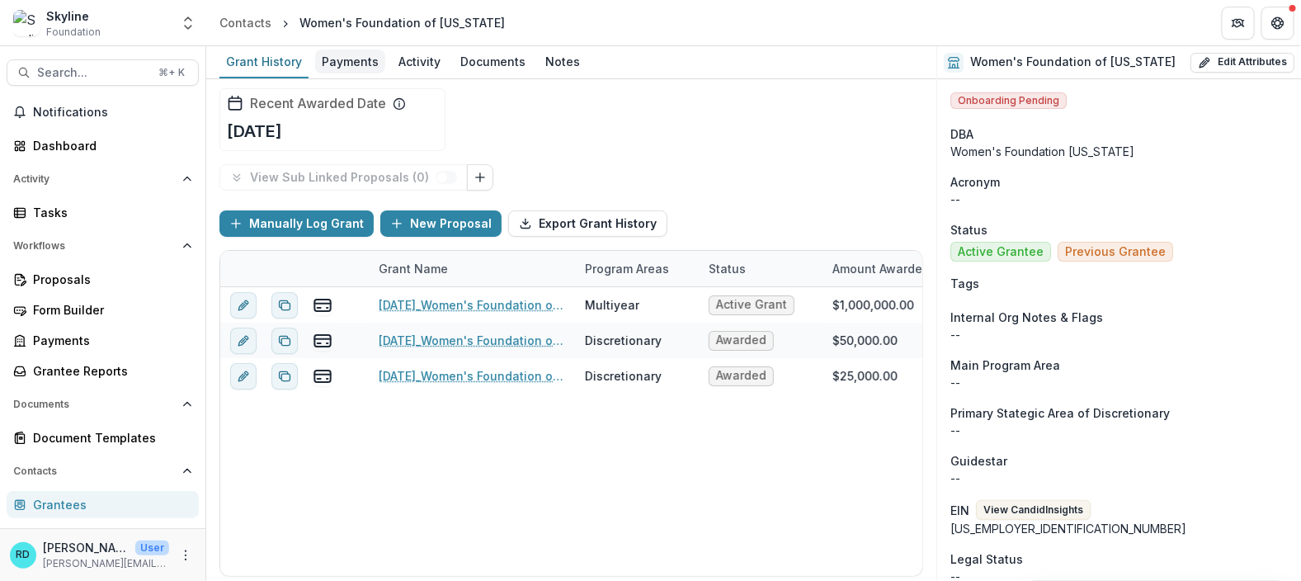
click at [346, 68] on div "Payments" at bounding box center [350, 61] width 70 height 24
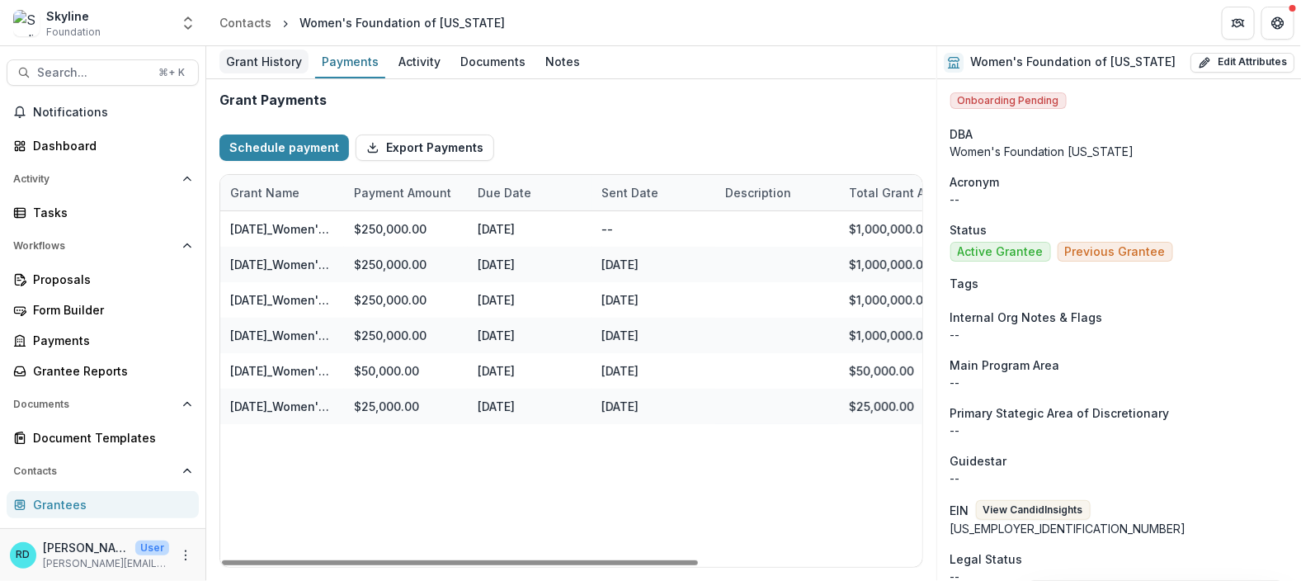
click at [300, 59] on div "Grant History" at bounding box center [263, 61] width 89 height 24
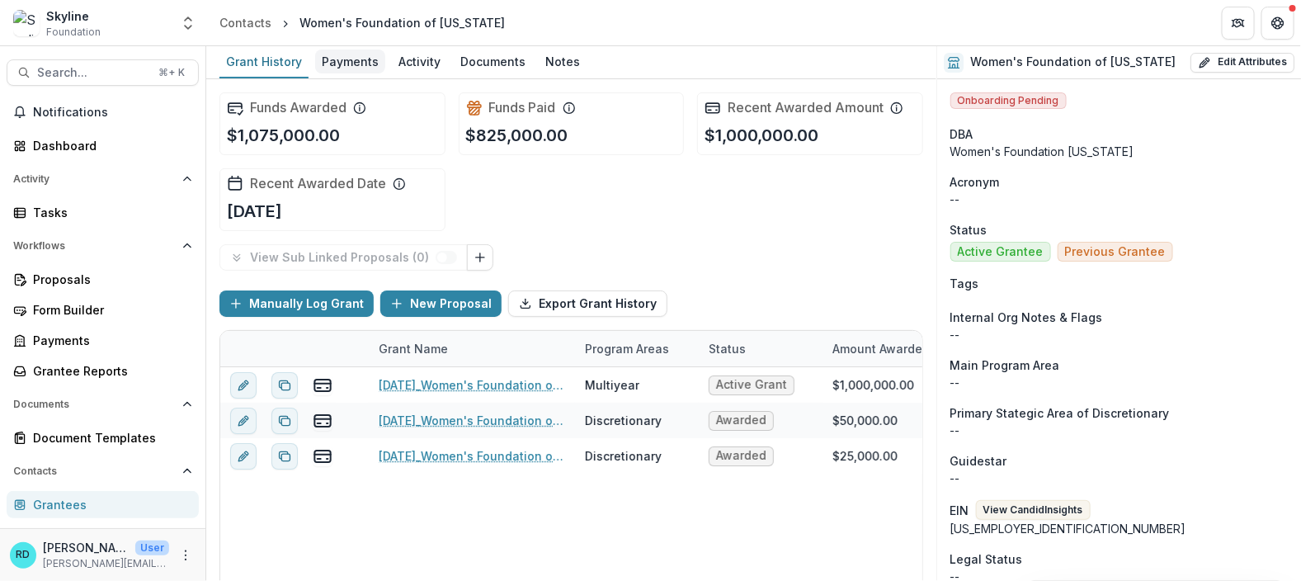
click at [353, 76] on link "Payments" at bounding box center [350, 62] width 70 height 32
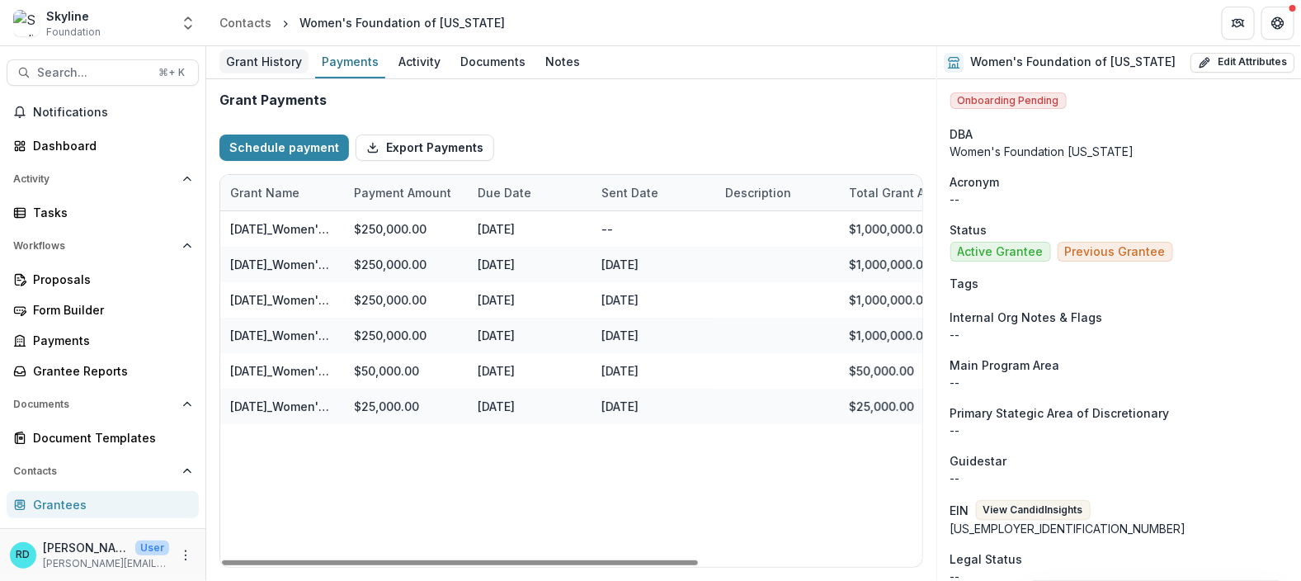
click at [274, 63] on div "Grant History" at bounding box center [263, 61] width 89 height 24
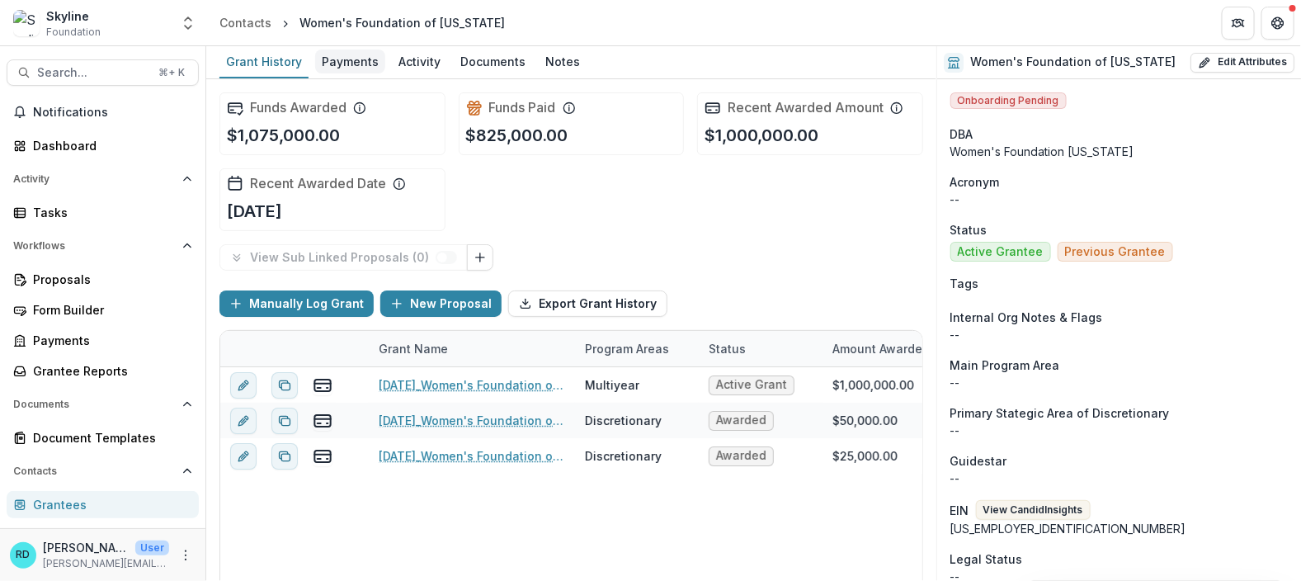
click at [341, 49] on div "Payments" at bounding box center [350, 61] width 70 height 24
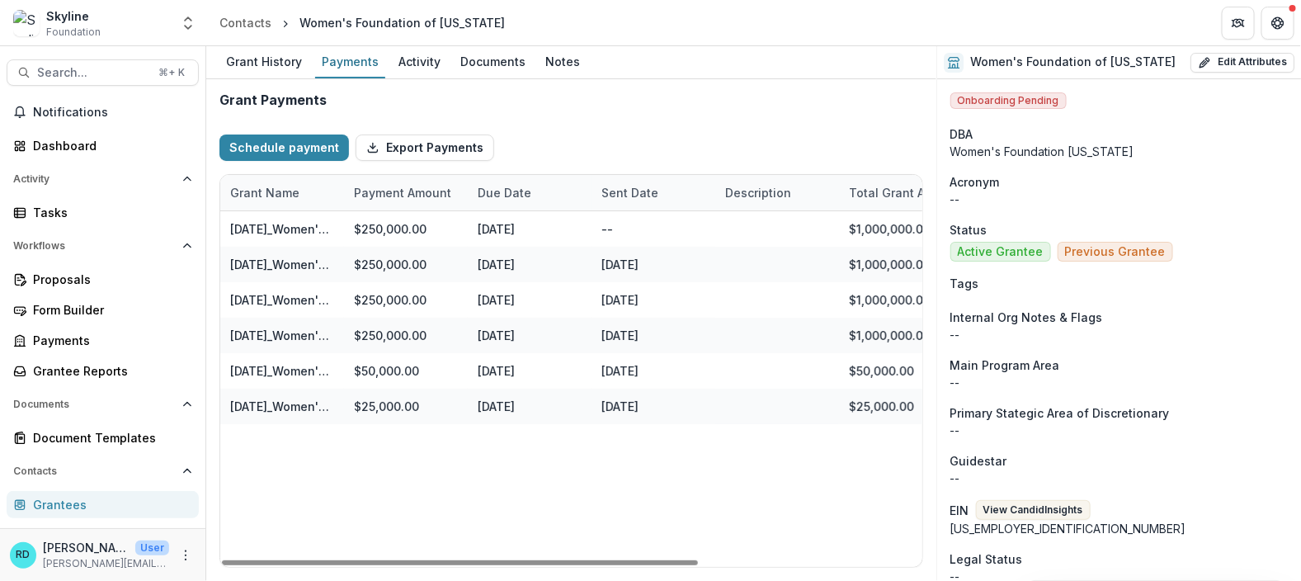
click at [86, 57] on div "Search... ⌘ + K Notifications Dashboard Activity Tasks Workflows Proposals Form…" at bounding box center [103, 313] width 206 height 535
click at [86, 74] on span "Search..." at bounding box center [92, 73] width 111 height 14
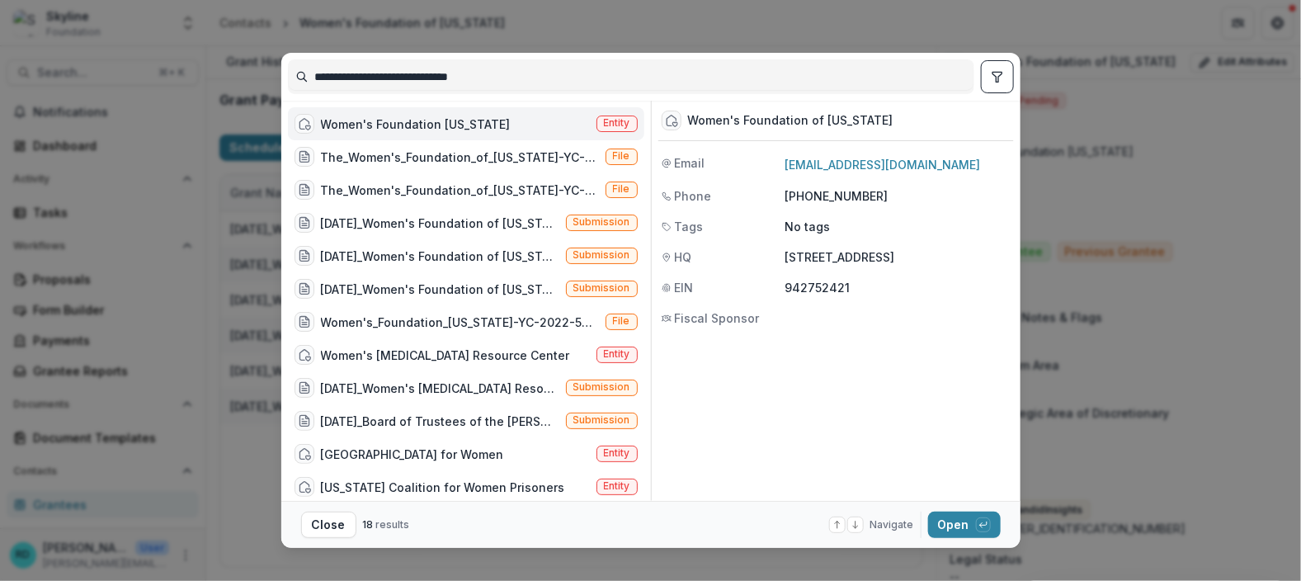
drag, startPoint x: 505, startPoint y: 83, endPoint x: 332, endPoint y: 73, distance: 173.6
click at [332, 73] on input "**********" at bounding box center [631, 77] width 685 height 26
type input "*"
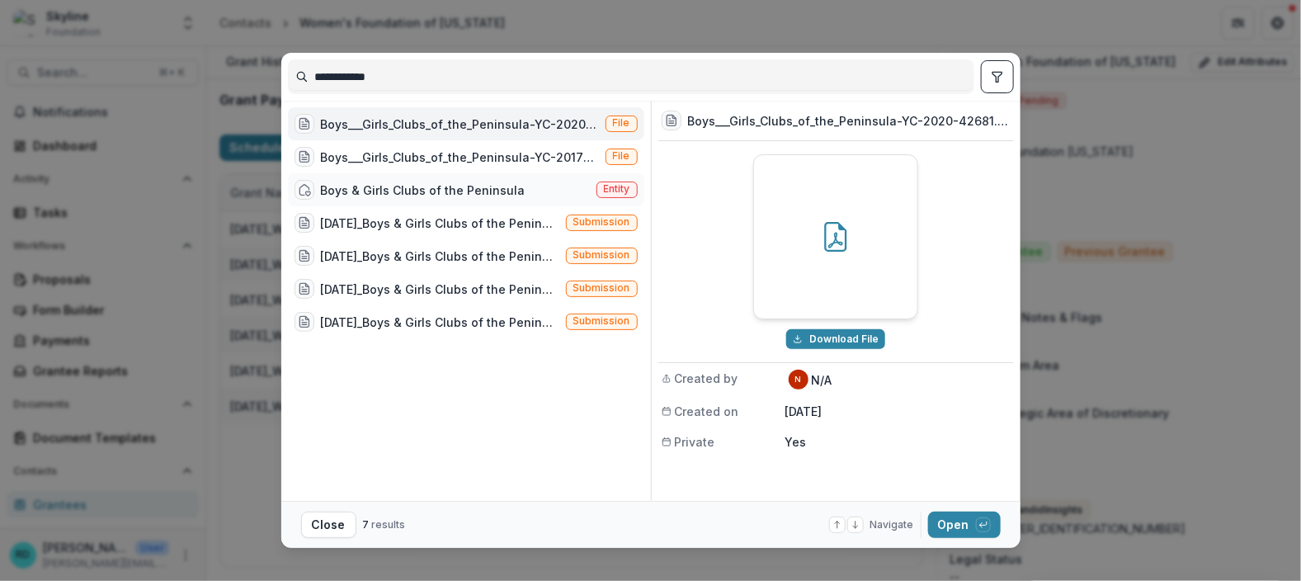
type input "**********"
click at [445, 186] on div "Boys & Girls Clubs of the Peninsula" at bounding box center [423, 189] width 205 height 17
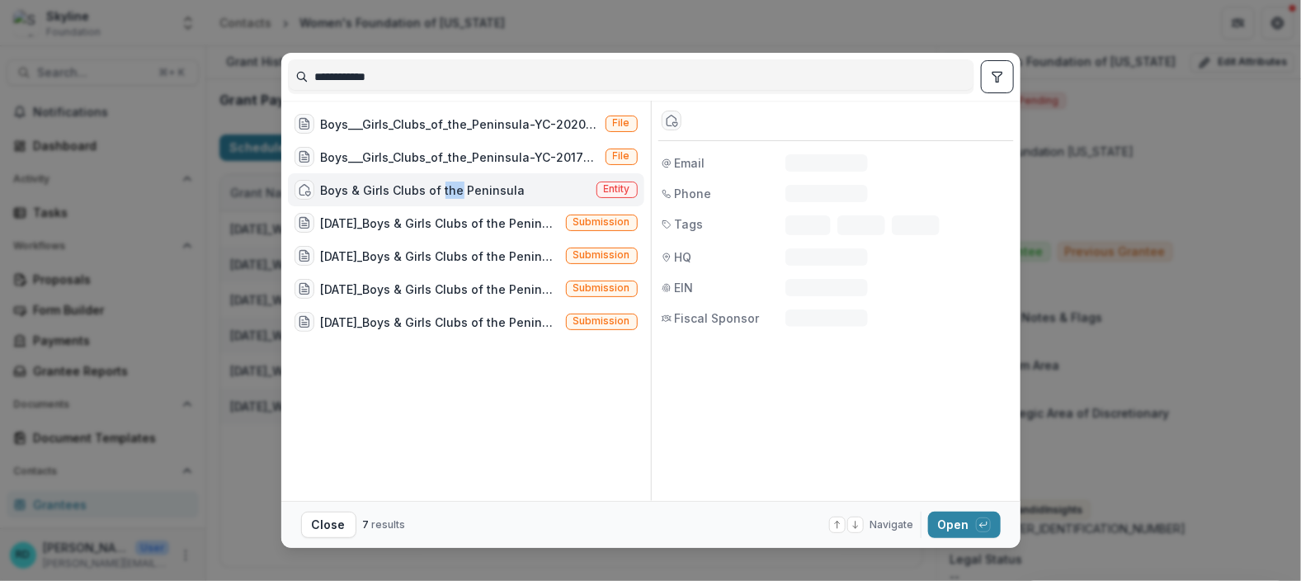
click at [445, 186] on div "Boys & Girls Clubs of the Peninsula" at bounding box center [423, 189] width 205 height 17
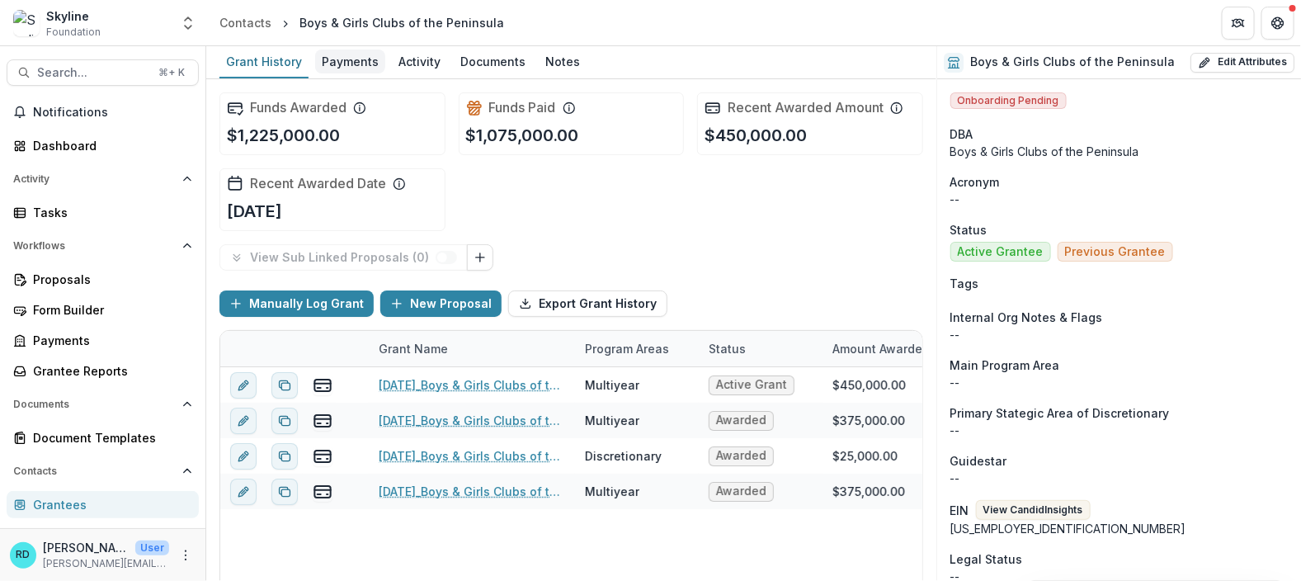
click at [361, 52] on div "Payments" at bounding box center [350, 61] width 70 height 24
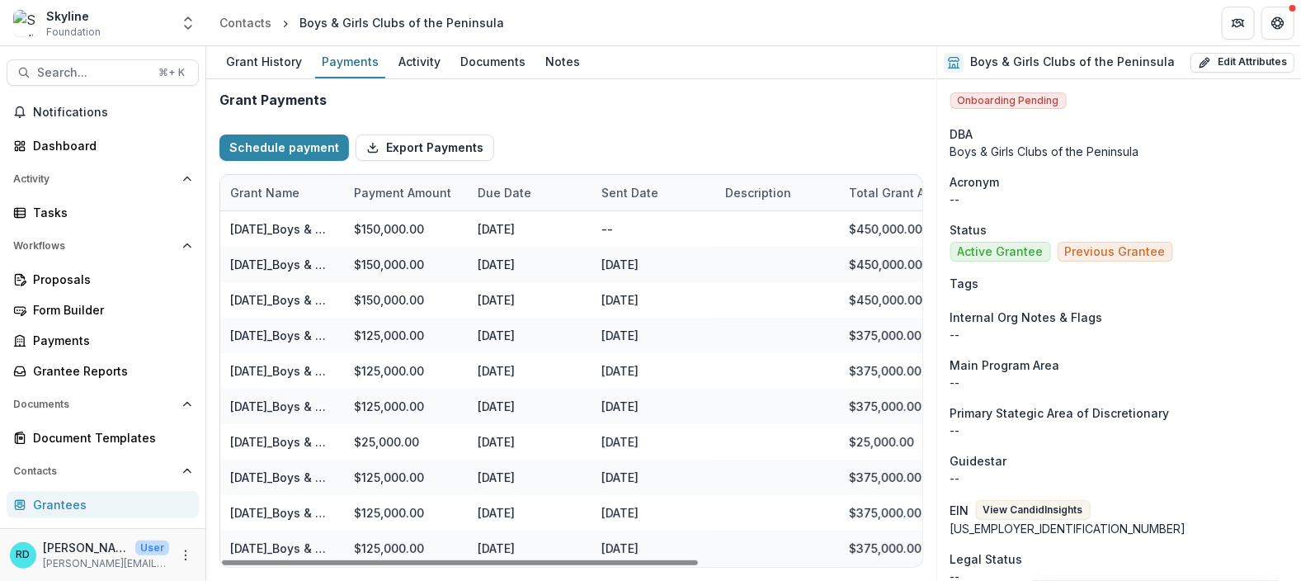
click at [916, 124] on div "Schedule payment Export Payments" at bounding box center [571, 147] width 704 height 53
click at [729, 570] on div "Grant Payments Schedule payment Export Payments Grant Name Payment Amount Due D…" at bounding box center [571, 330] width 730 height 502
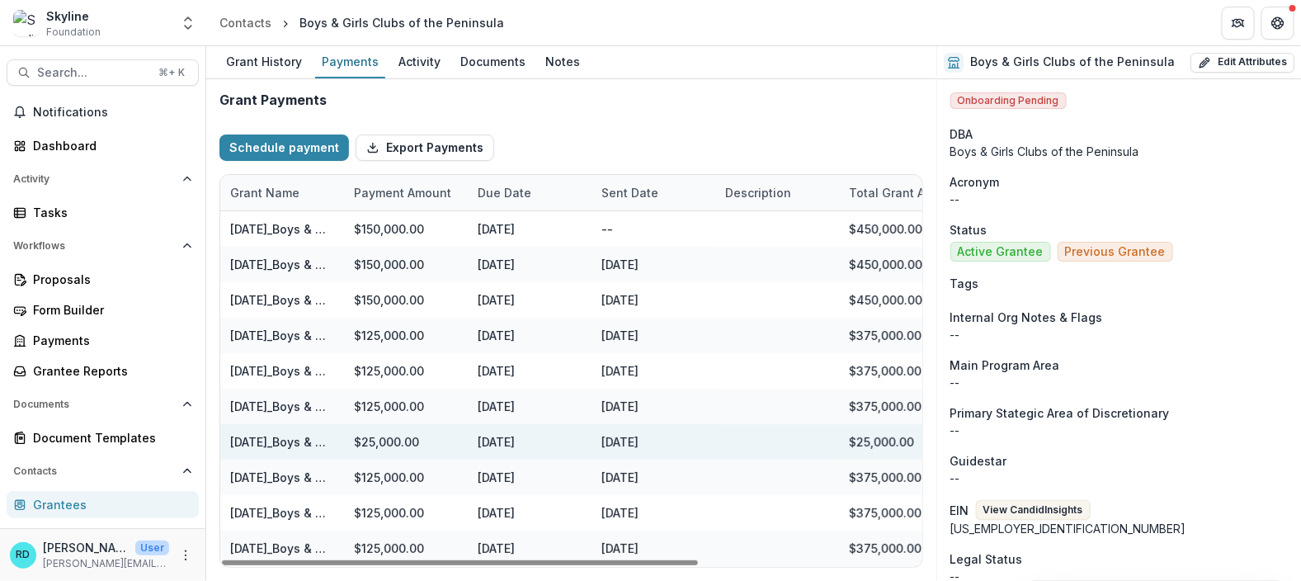
click at [471, 432] on div "[DATE]" at bounding box center [530, 441] width 124 height 35
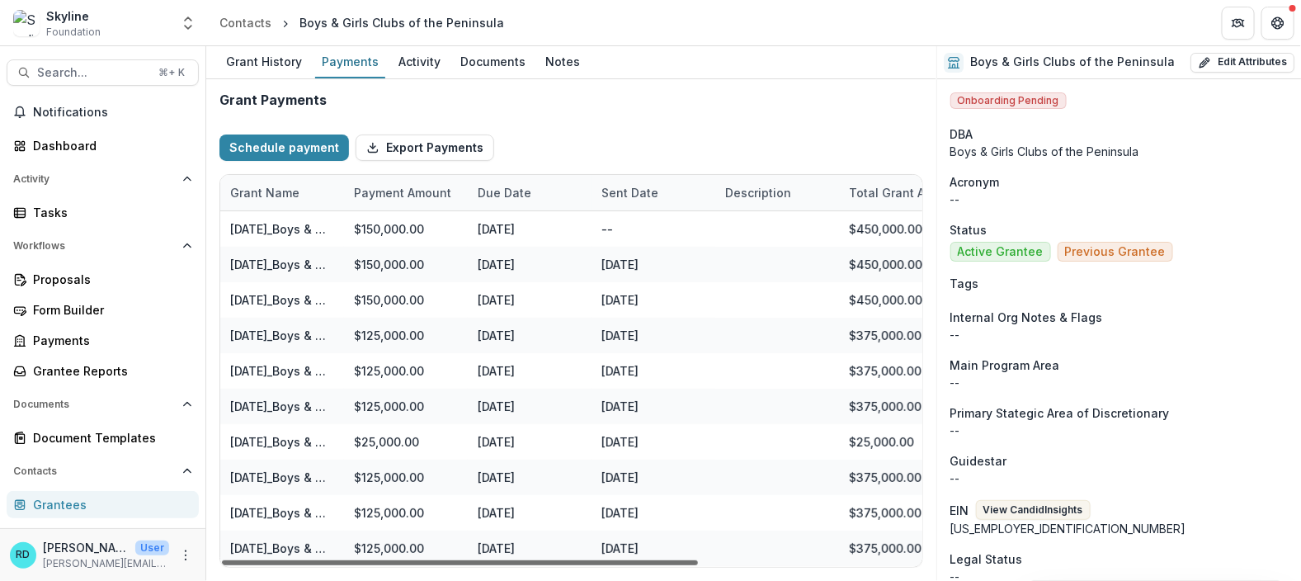
drag, startPoint x: 461, startPoint y: 563, endPoint x: 398, endPoint y: 551, distance: 64.7
click at [398, 560] on div at bounding box center [460, 562] width 476 height 5
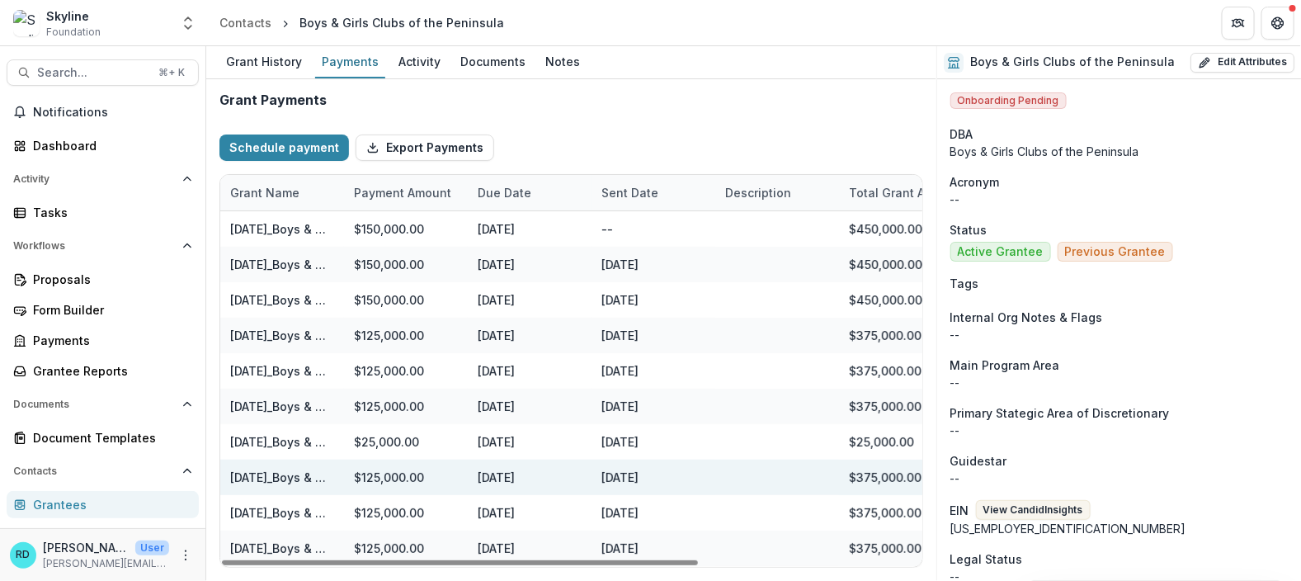
click at [376, 473] on div "$125,000.00" at bounding box center [406, 476] width 124 height 35
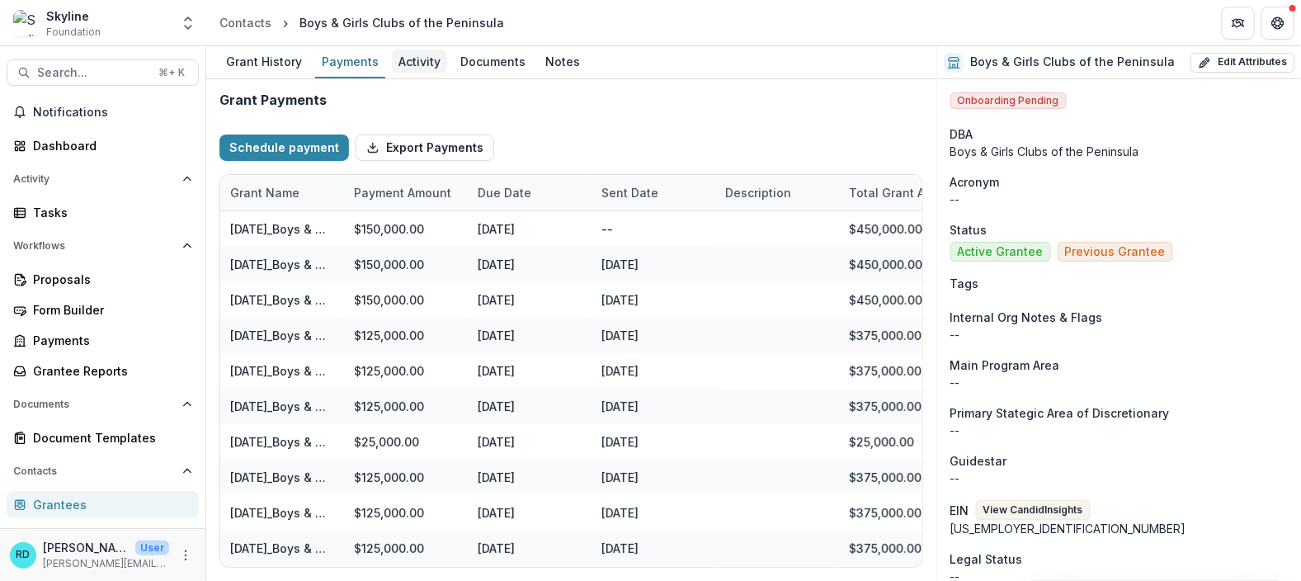
click at [424, 68] on div "Activity" at bounding box center [419, 61] width 55 height 24
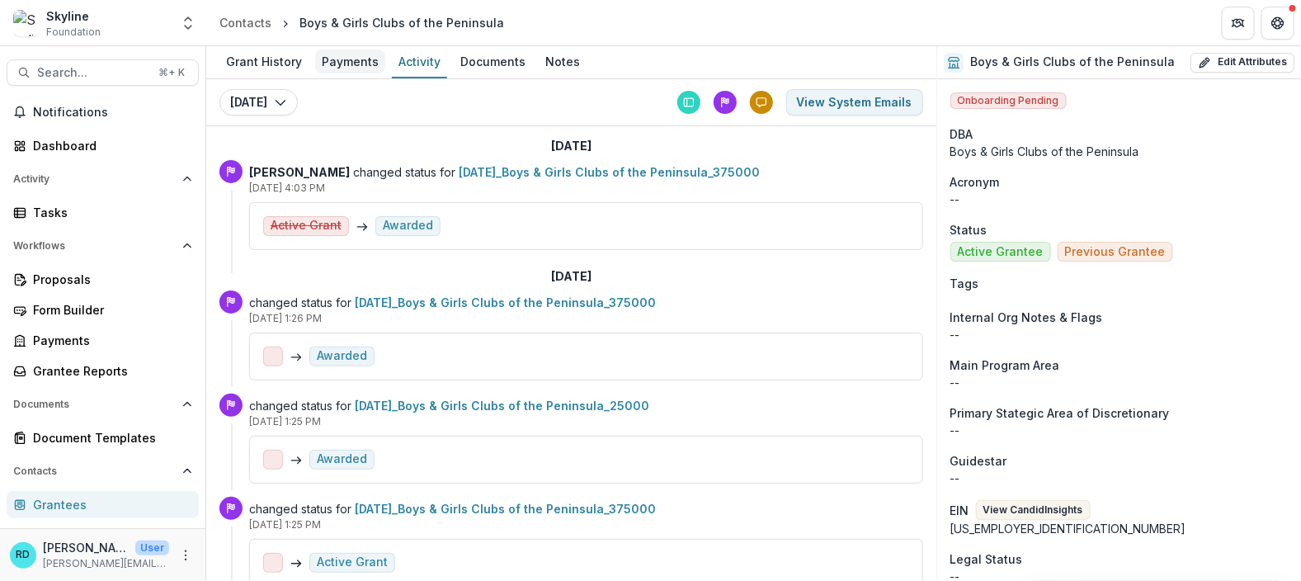
click at [353, 59] on div "Payments" at bounding box center [350, 61] width 70 height 24
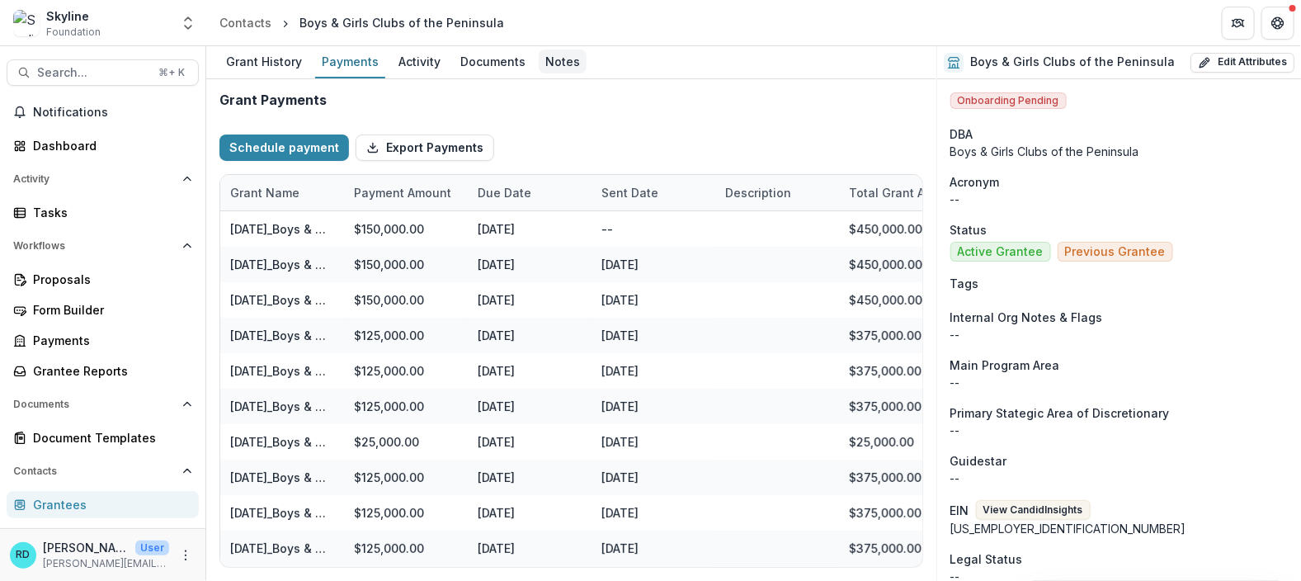
click at [557, 63] on div "Notes" at bounding box center [563, 61] width 48 height 24
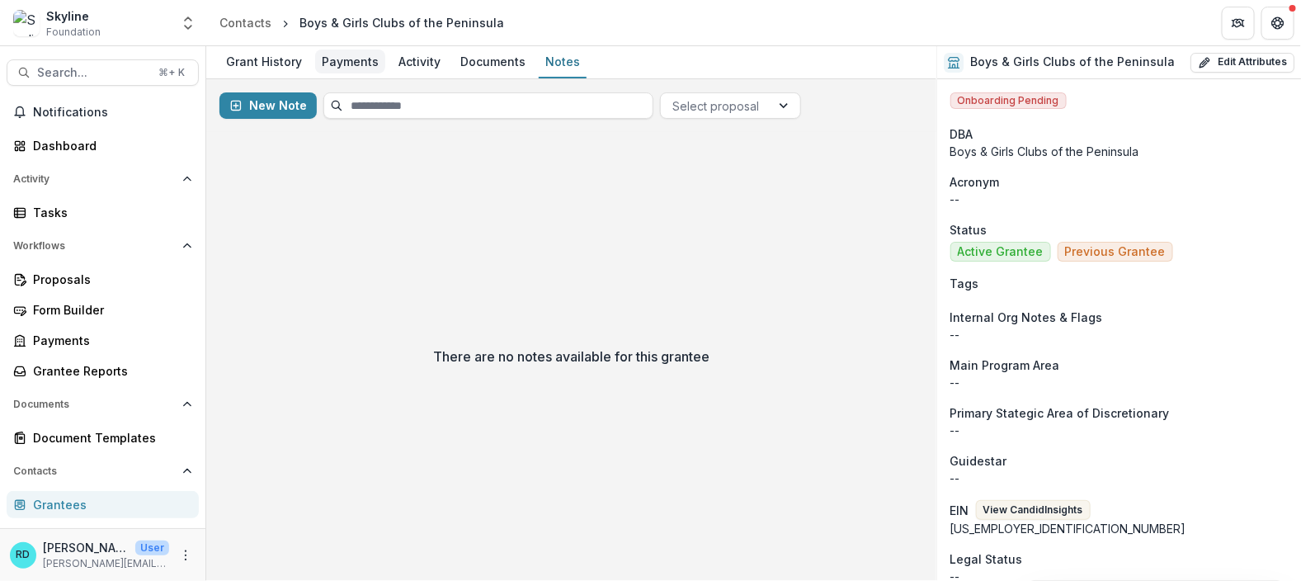
click at [362, 63] on div "Payments" at bounding box center [350, 61] width 70 height 24
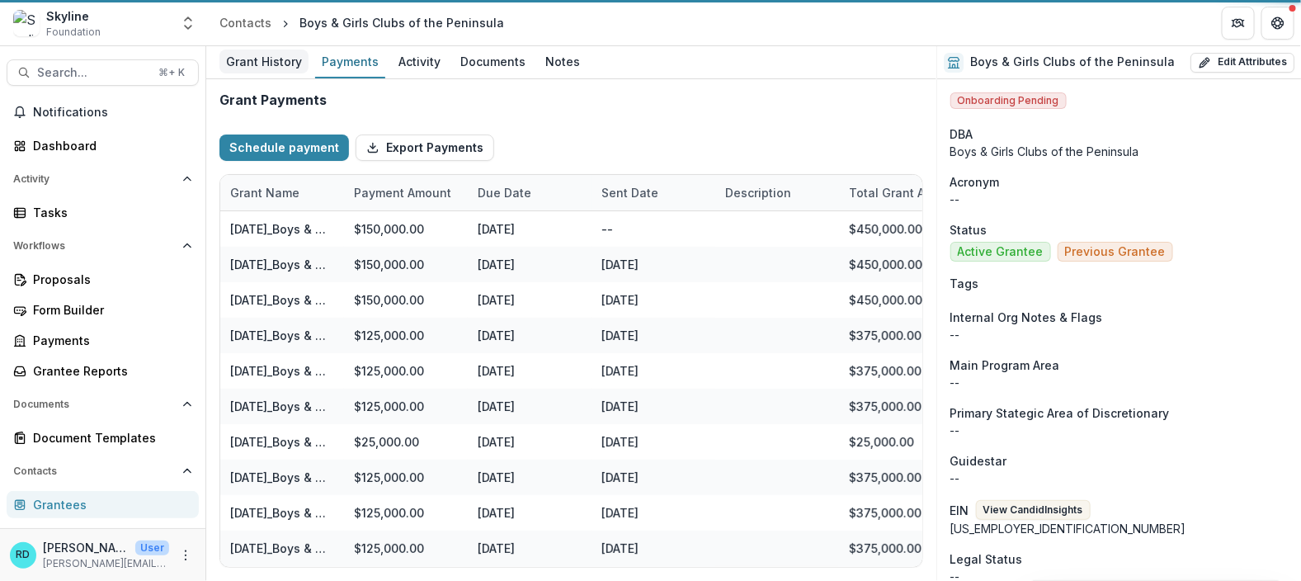
click at [272, 63] on div "Grant History" at bounding box center [263, 61] width 89 height 24
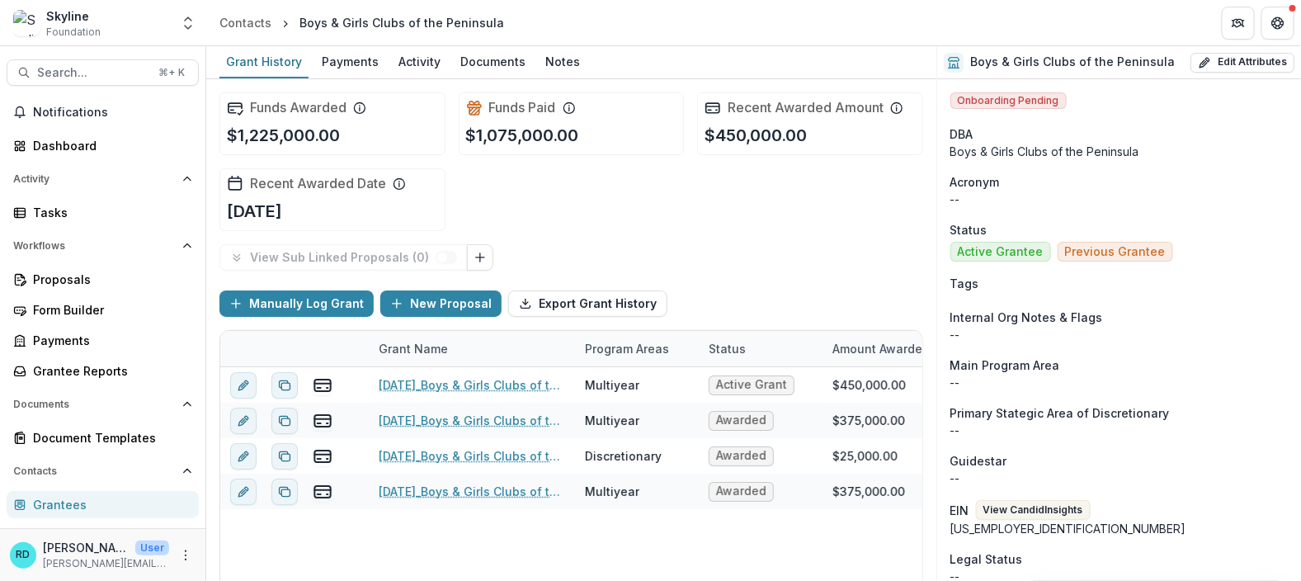
click at [619, 252] on div "View Sub Linked Proposals ( 0 )" at bounding box center [571, 257] width 704 height 26
click at [181, 31] on button "Open entity switcher" at bounding box center [188, 23] width 23 height 33
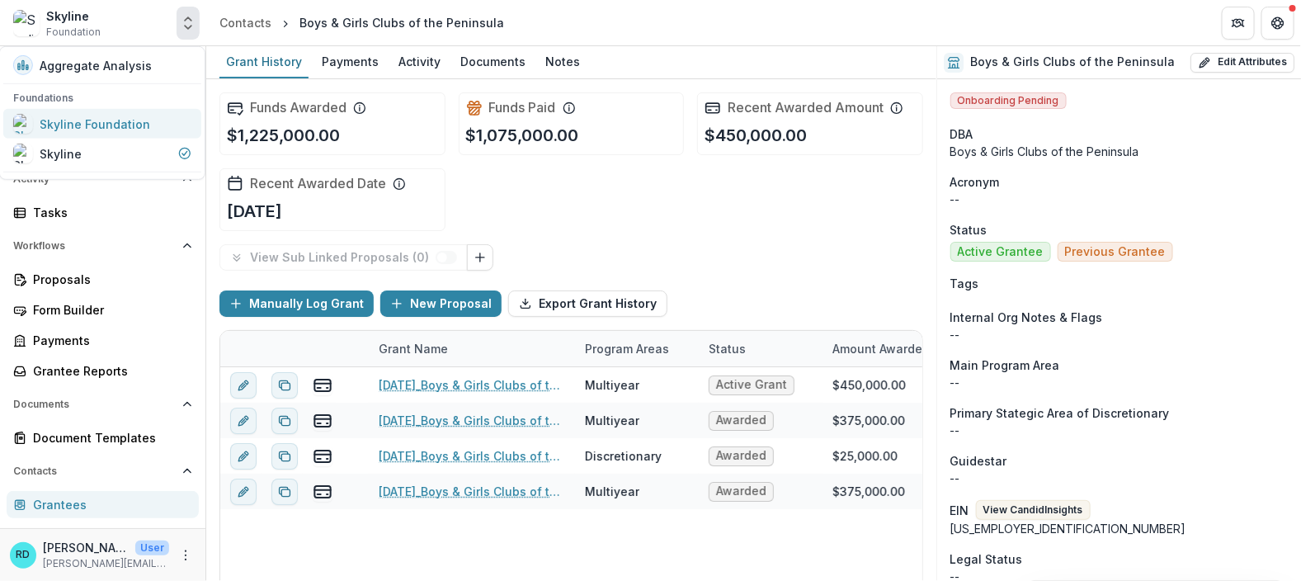
click at [139, 118] on div "Skyline Foundation" at bounding box center [95, 123] width 111 height 17
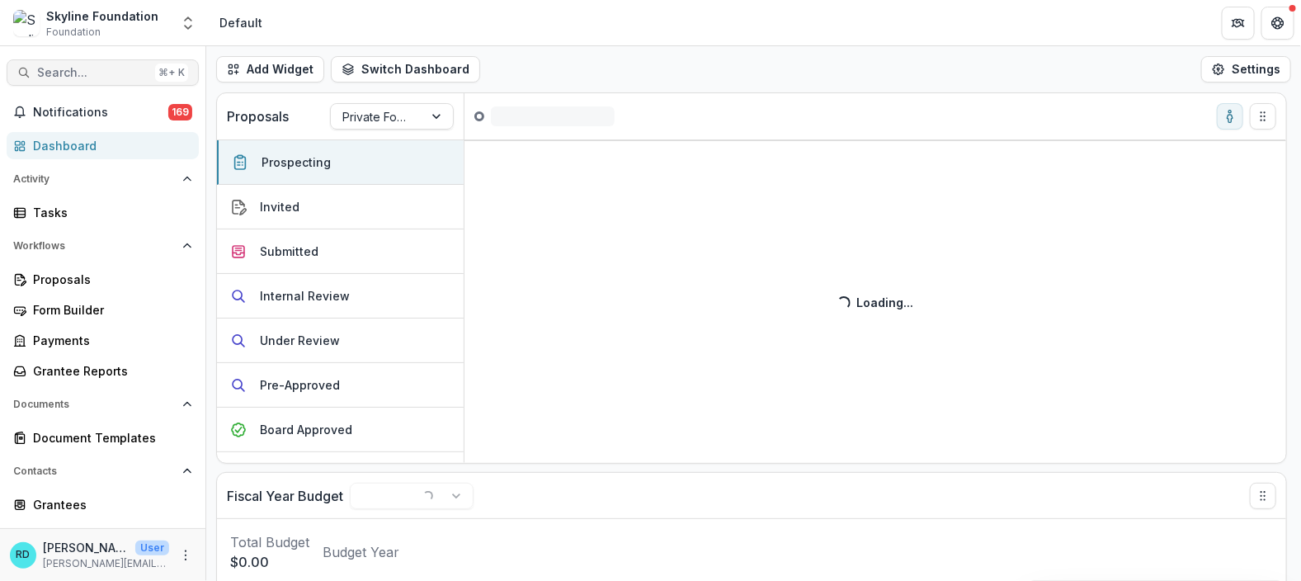
click at [69, 69] on span "Search..." at bounding box center [92, 73] width 111 height 14
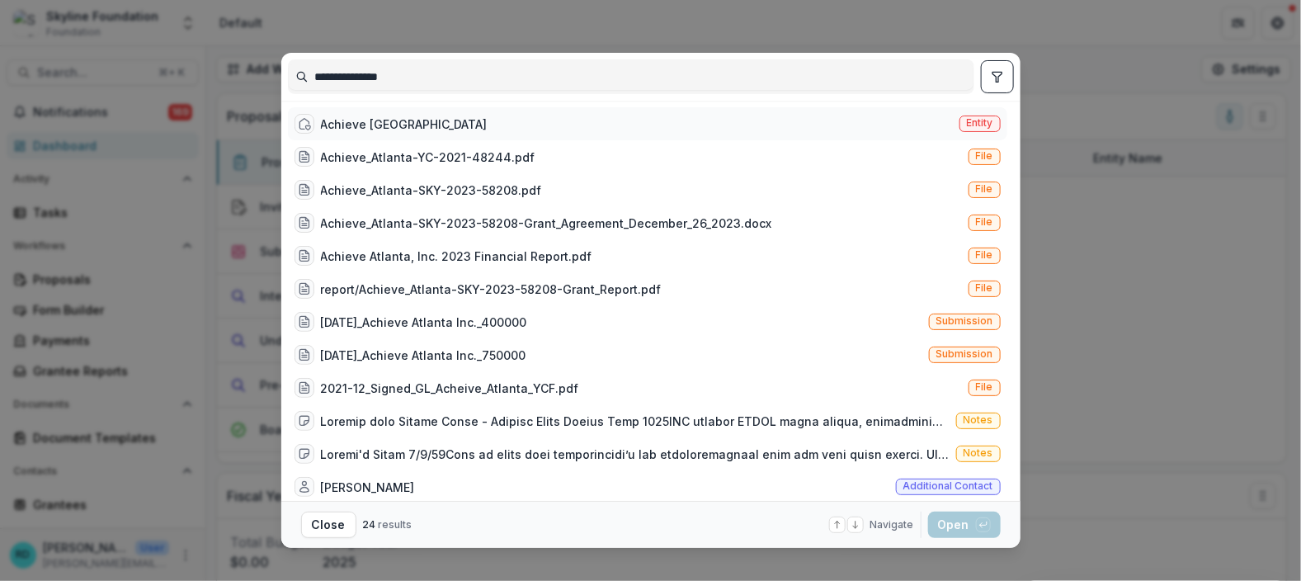
type input "**********"
click at [403, 111] on div "Achieve Atlanta Entity" at bounding box center [647, 123] width 719 height 33
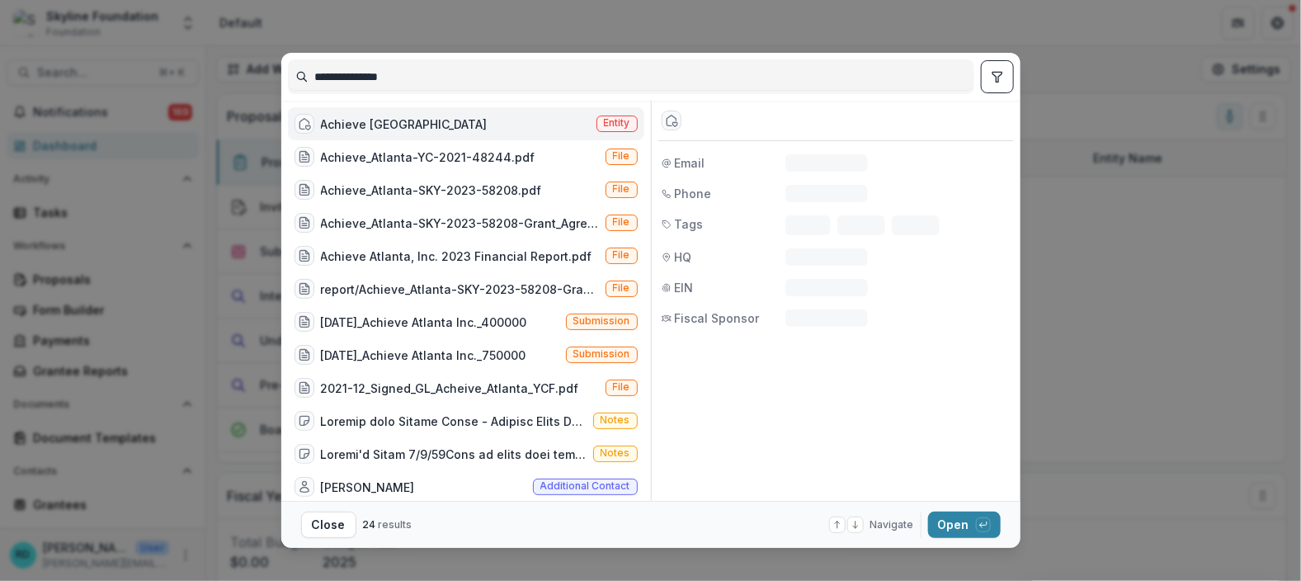
click at [403, 111] on div "Achieve Atlanta Entity" at bounding box center [466, 123] width 356 height 33
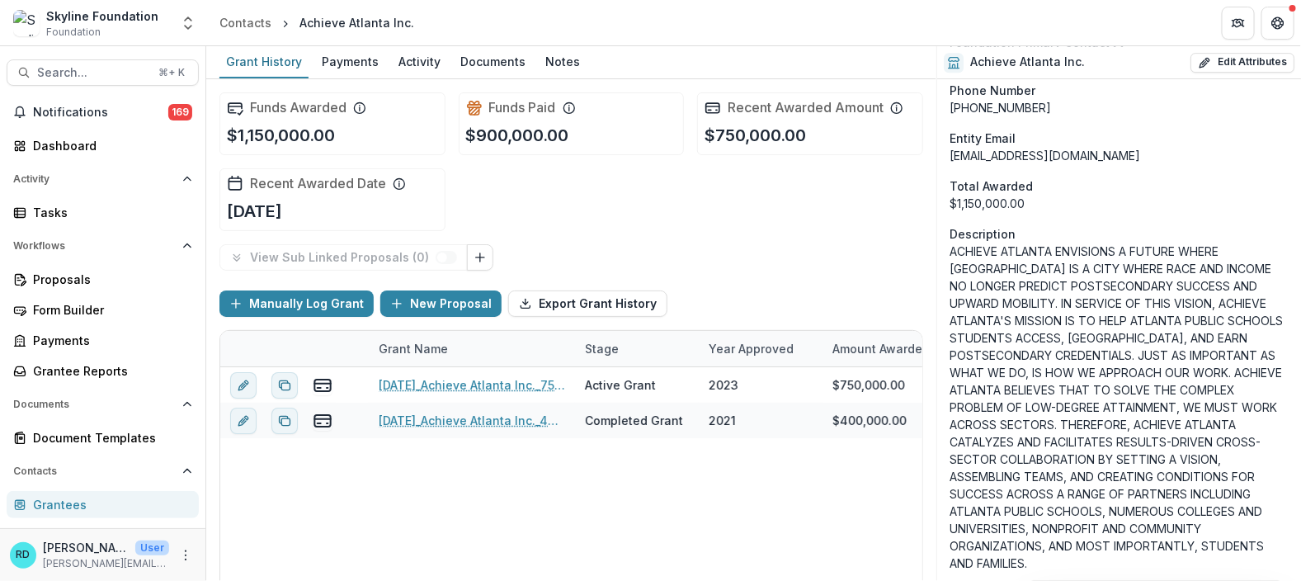
scroll to position [2239, 0]
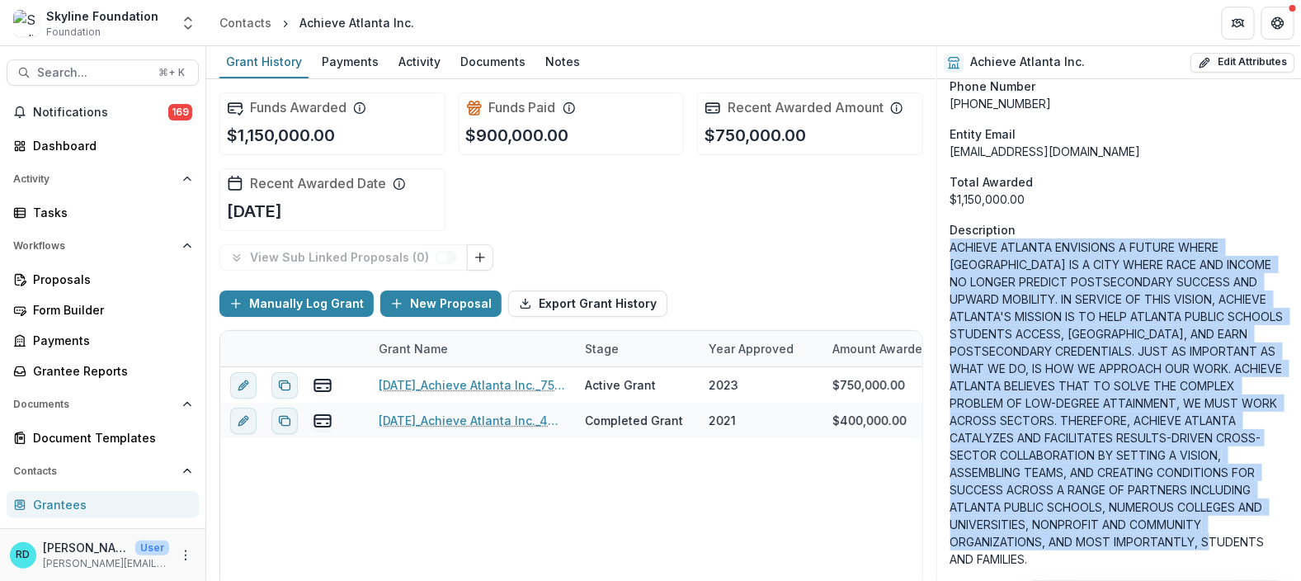
drag, startPoint x: 1039, startPoint y: 562, endPoint x: 947, endPoint y: 250, distance: 325.2
copy p "ACHIEVE ATLANTA ENVISIONS A FUTURE WHERE [GEOGRAPHIC_DATA] IS A CITY WHERE RACE…"
